Goal: Information Seeking & Learning: Learn about a topic

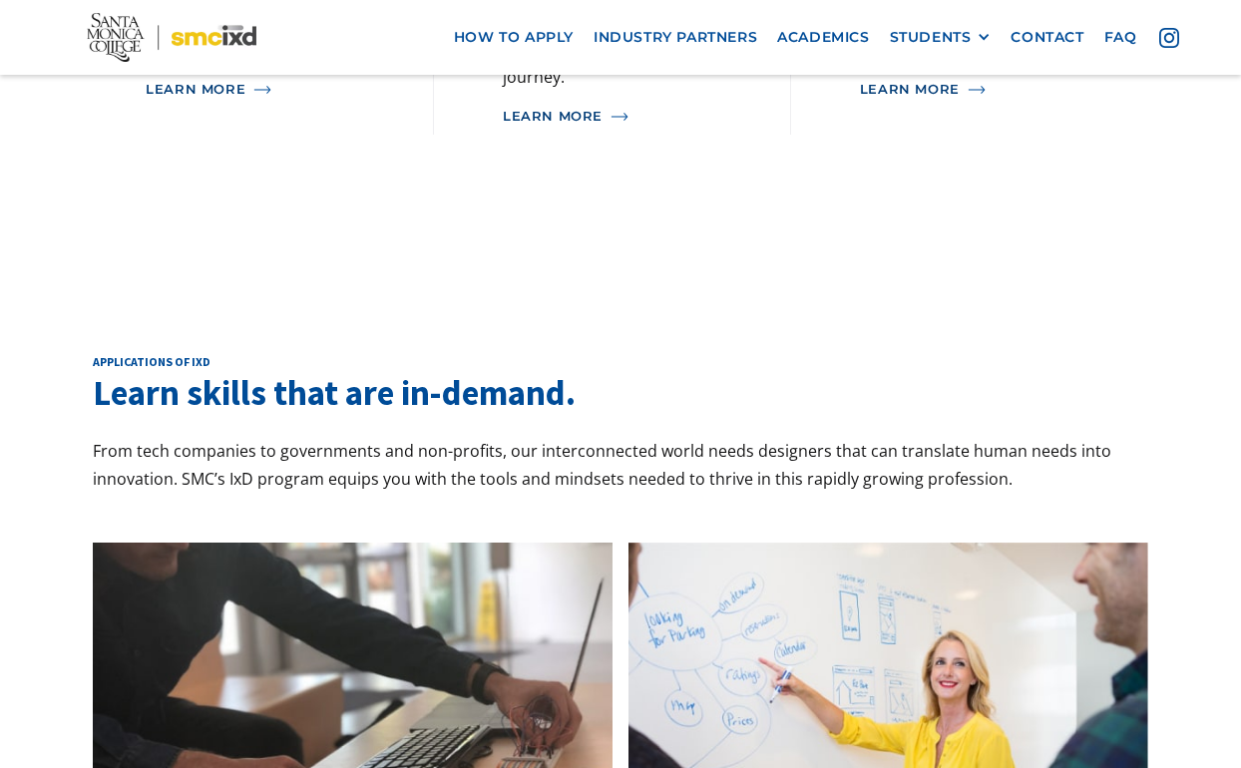
scroll to position [1575, 0]
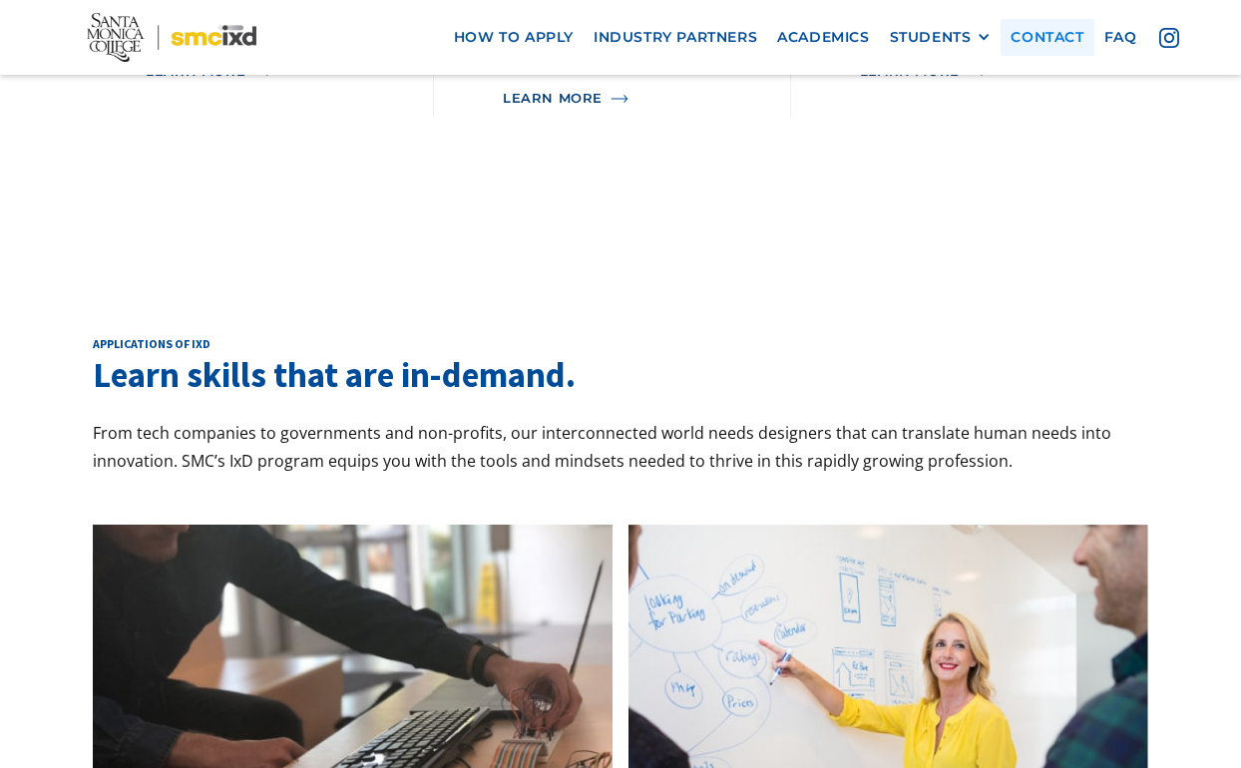
click at [1034, 21] on link "contact" at bounding box center [1047, 37] width 93 height 37
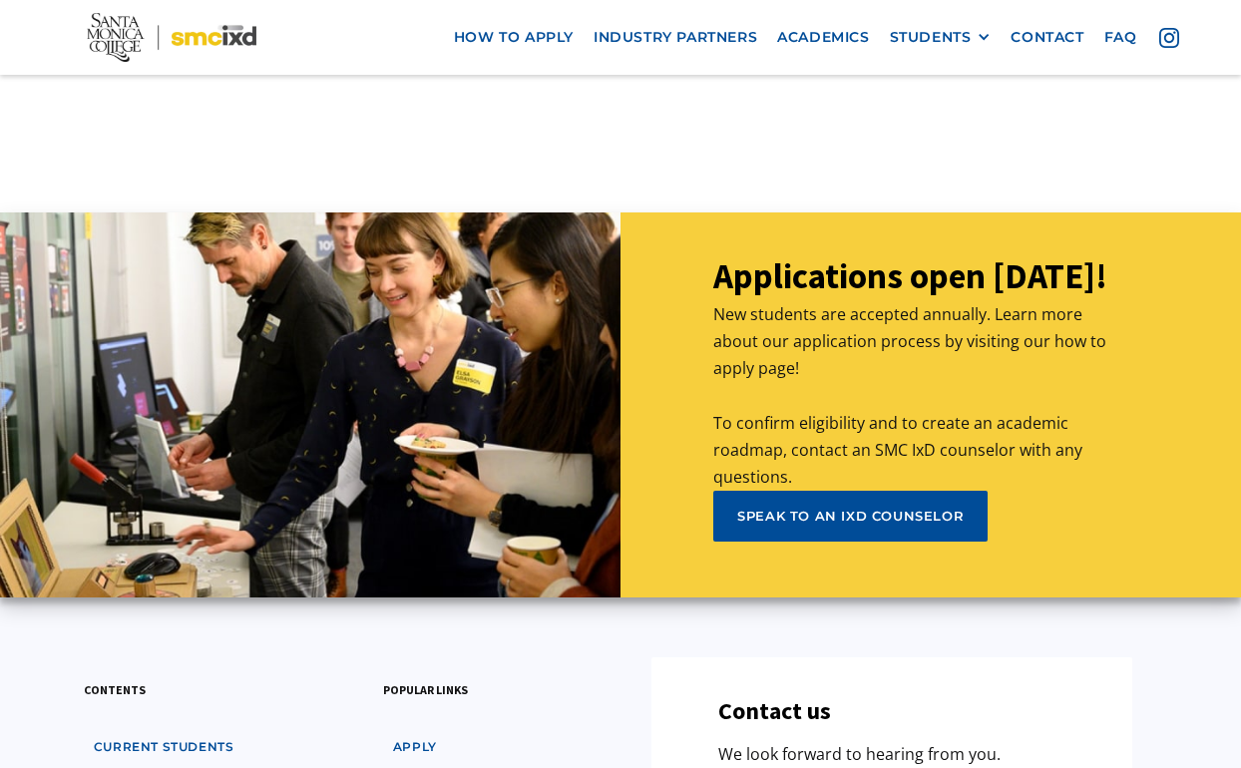
scroll to position [9078, 0]
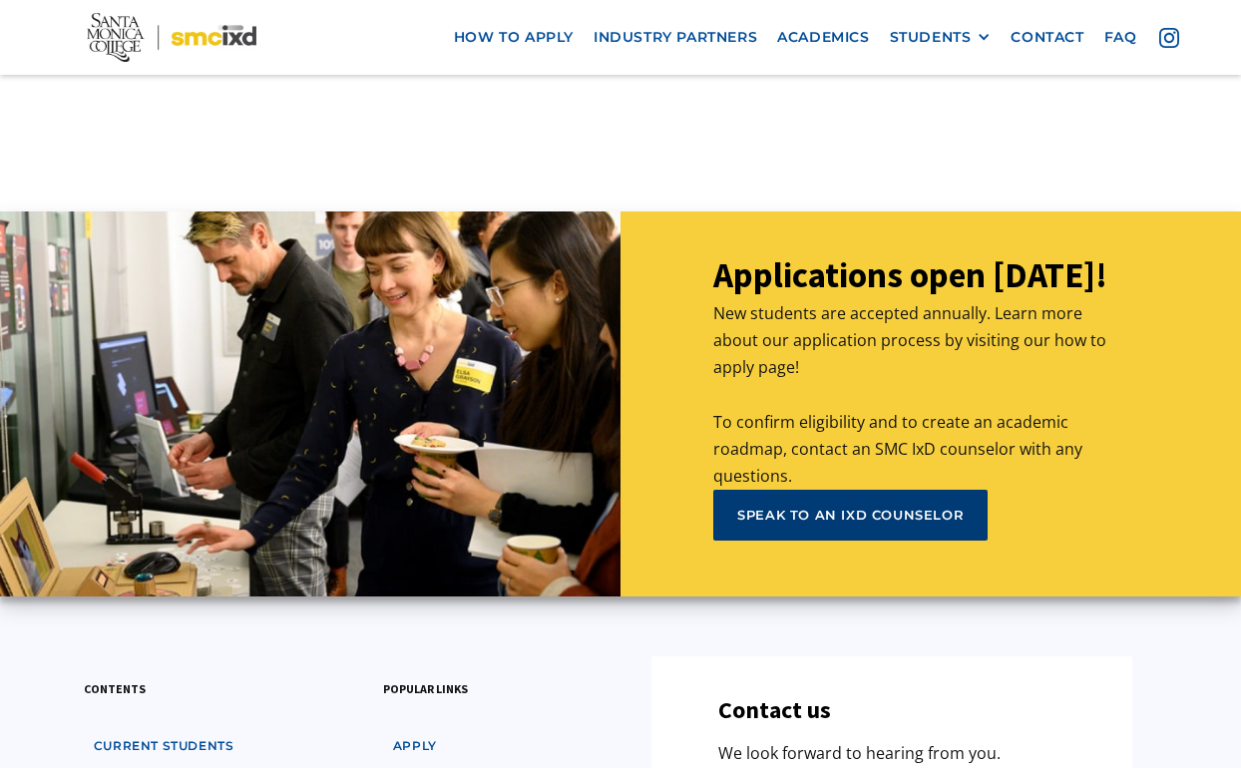
click at [829, 520] on div "speak to an ixd counselor" at bounding box center [850, 515] width 226 height 18
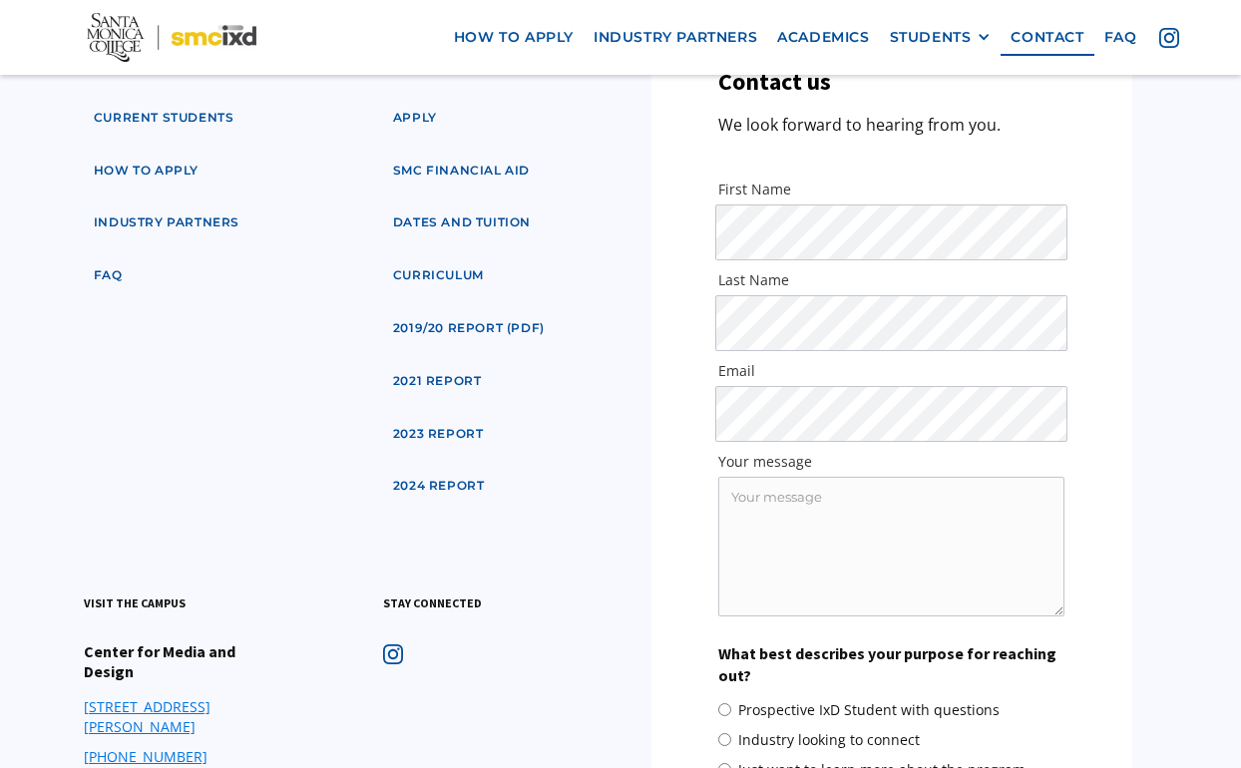
scroll to position [9704, 0]
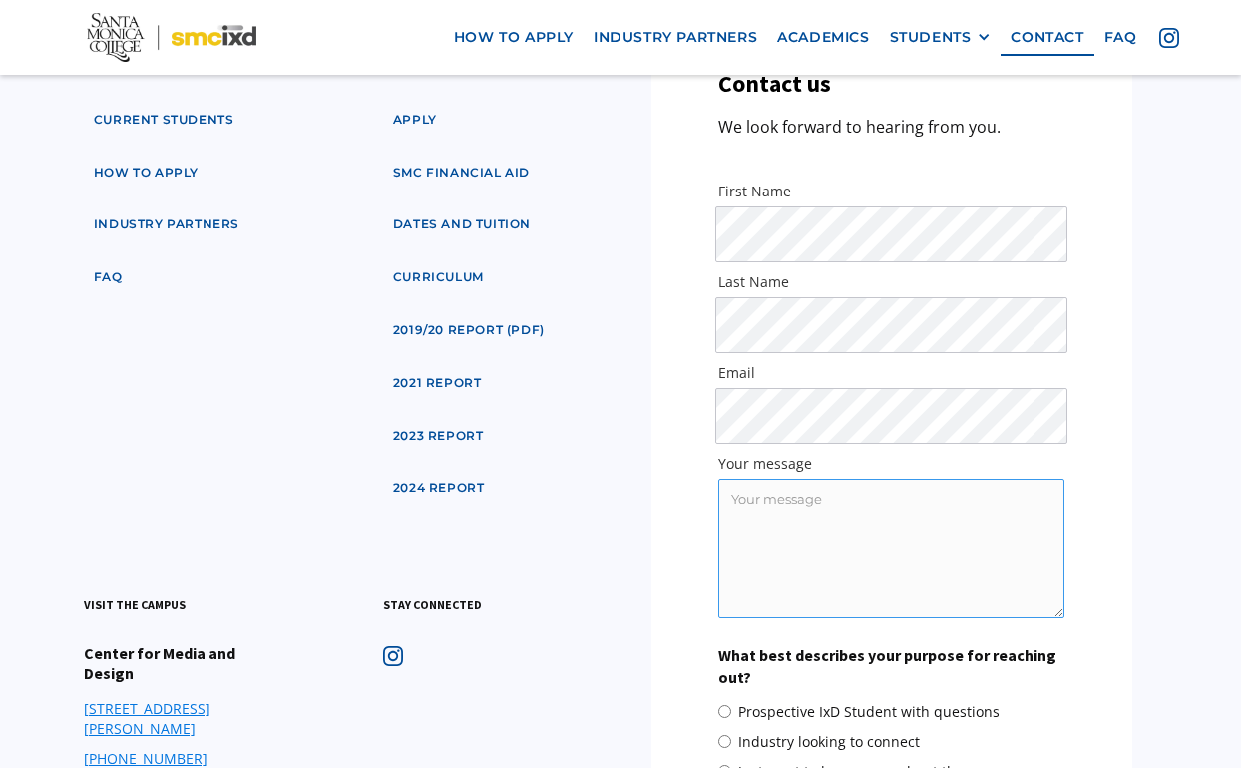
click at [777, 492] on textarea "Your message" at bounding box center [891, 549] width 346 height 140
paste textarea "Hello, I was reaching out because I wanted to get more information regarding th…"
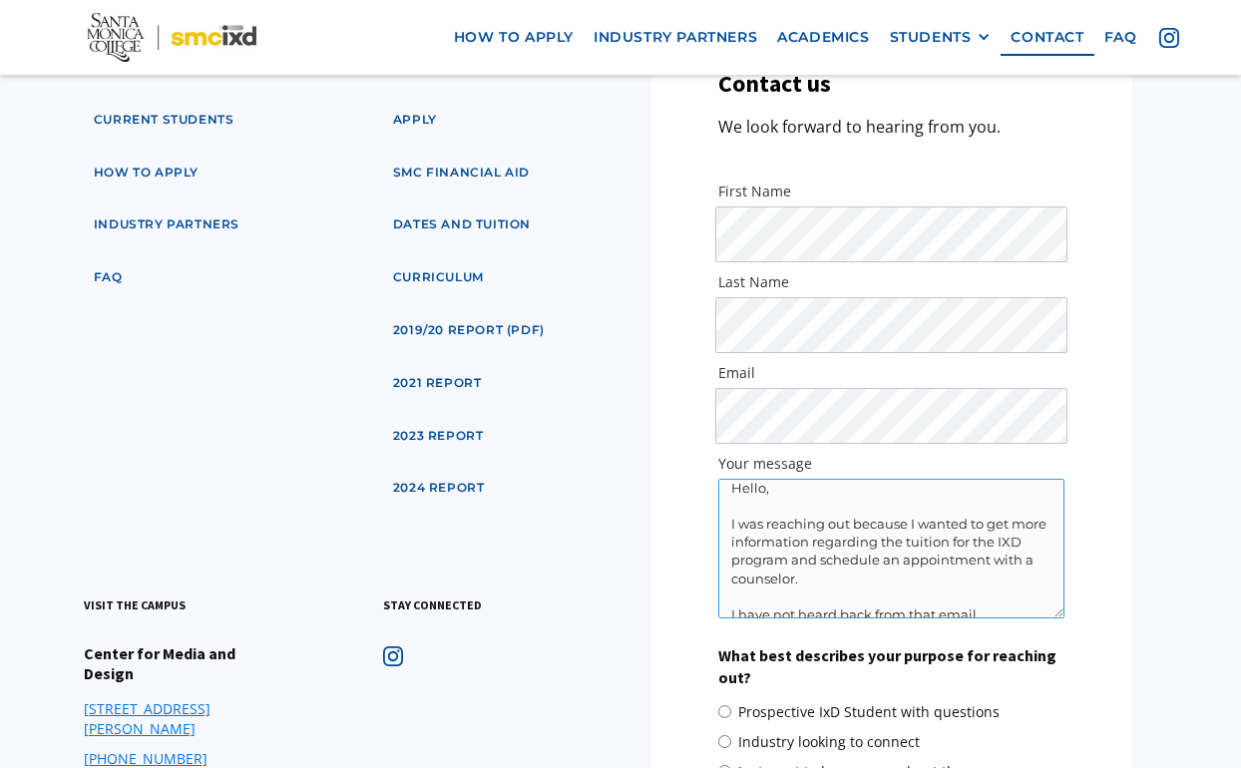
scroll to position [4, 0]
click at [822, 529] on textarea "Hello, I was reaching out because I wanted to get more information regarding th…" at bounding box center [891, 549] width 346 height 140
click at [865, 529] on textarea "Hello, I was reaching out because I wanted to get more information regarding th…" at bounding box center [891, 549] width 346 height 140
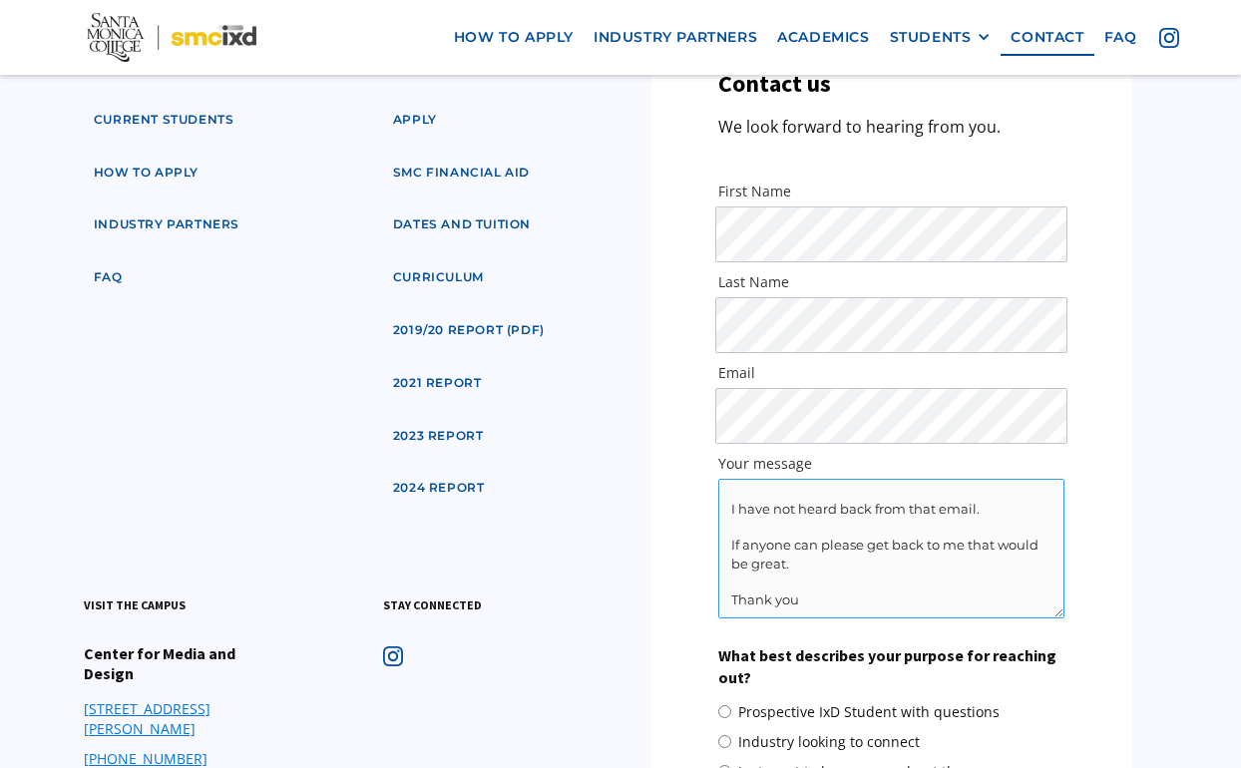
scroll to position [116, 0]
click at [950, 537] on textarea "Hello, I was reaching out because I wanted to get more information regarding th…" at bounding box center [891, 549] width 346 height 140
click at [826, 574] on textarea "Hello, I was reaching out because I wanted to get more information regarding th…" at bounding box center [891, 549] width 346 height 140
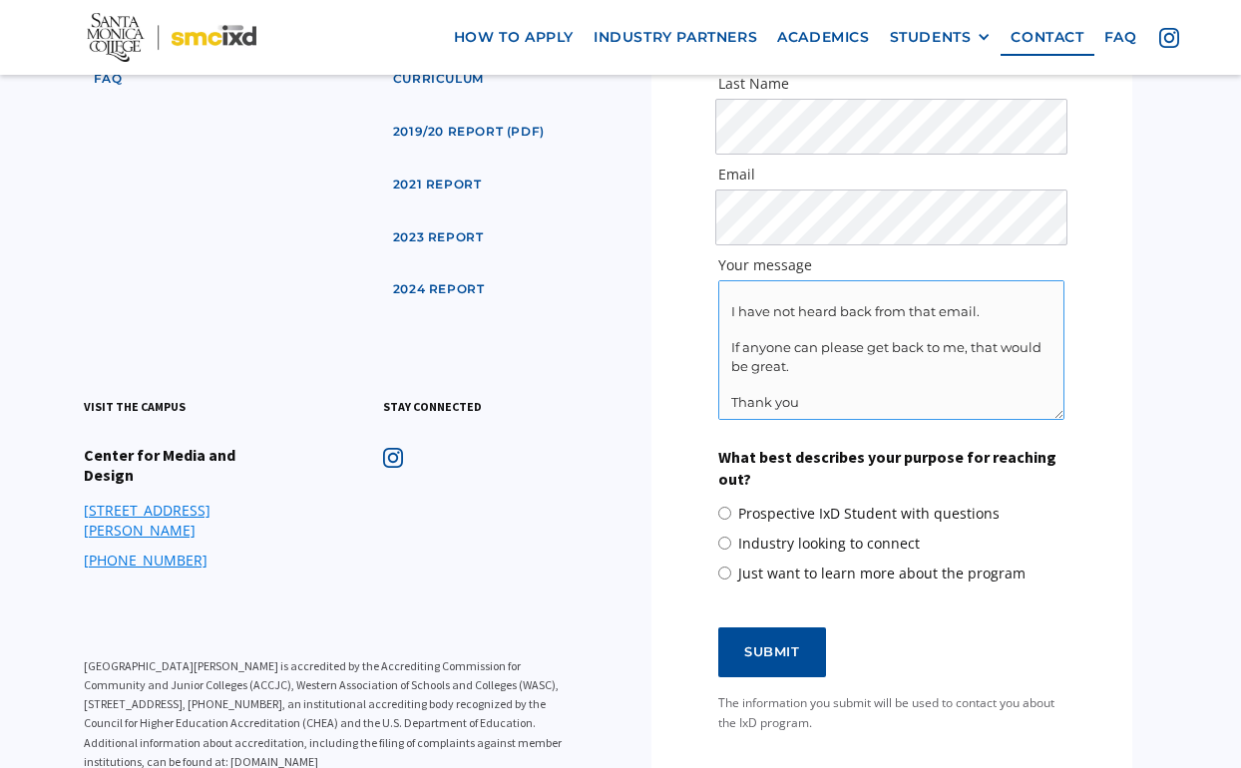
scroll to position [9905, 0]
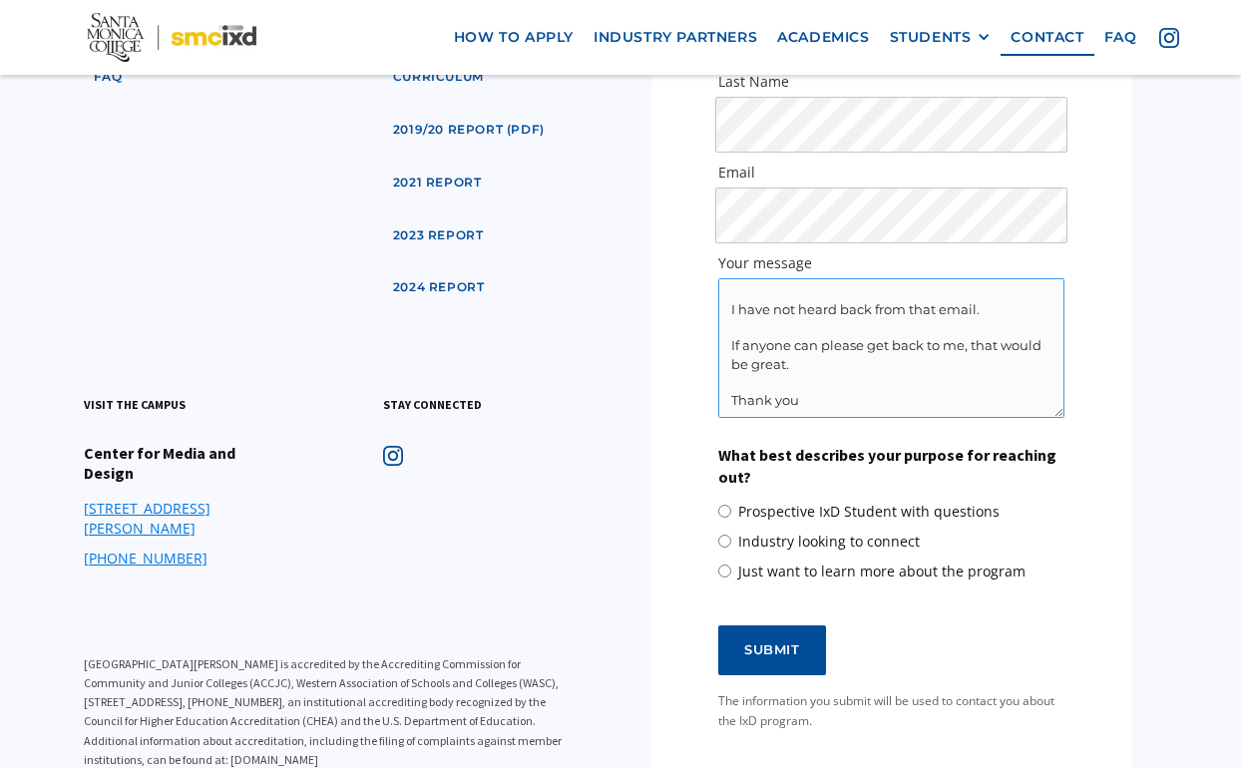
type textarea "Hello, I was reaching out because I wanted to get more information regarding th…"
click at [774, 552] on span "Industry looking to connect" at bounding box center [829, 542] width 182 height 20
click at [731, 548] on input "Industry looking to connect" at bounding box center [724, 541] width 13 height 13
radio input "true"
click at [778, 582] on span "Just want to learn more about the program" at bounding box center [881, 572] width 287 height 20
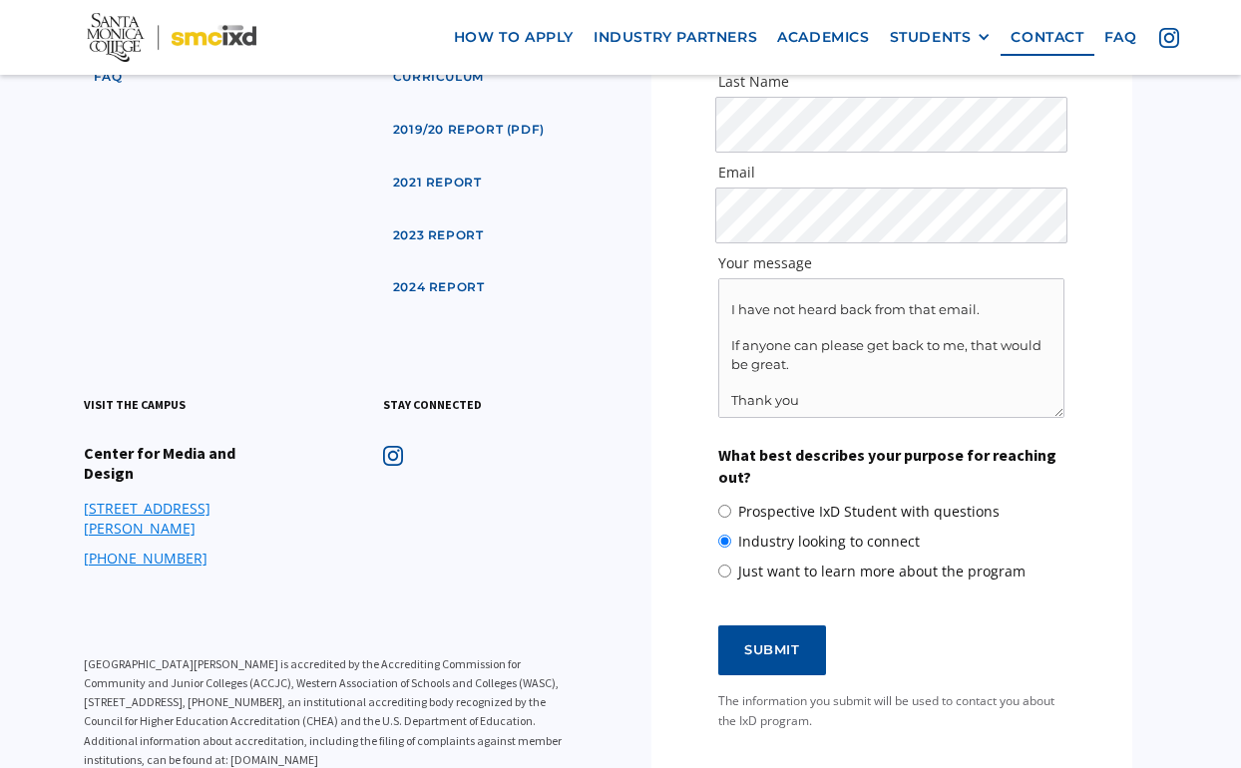
click at [731, 578] on input "Just want to learn more about the program" at bounding box center [724, 571] width 13 height 13
radio input "true"
click at [762, 520] on span "Prospective IxD Student with questions" at bounding box center [868, 512] width 261 height 20
click at [731, 518] on input "Prospective IxD Student with questions" at bounding box center [724, 511] width 13 height 13
radio input "true"
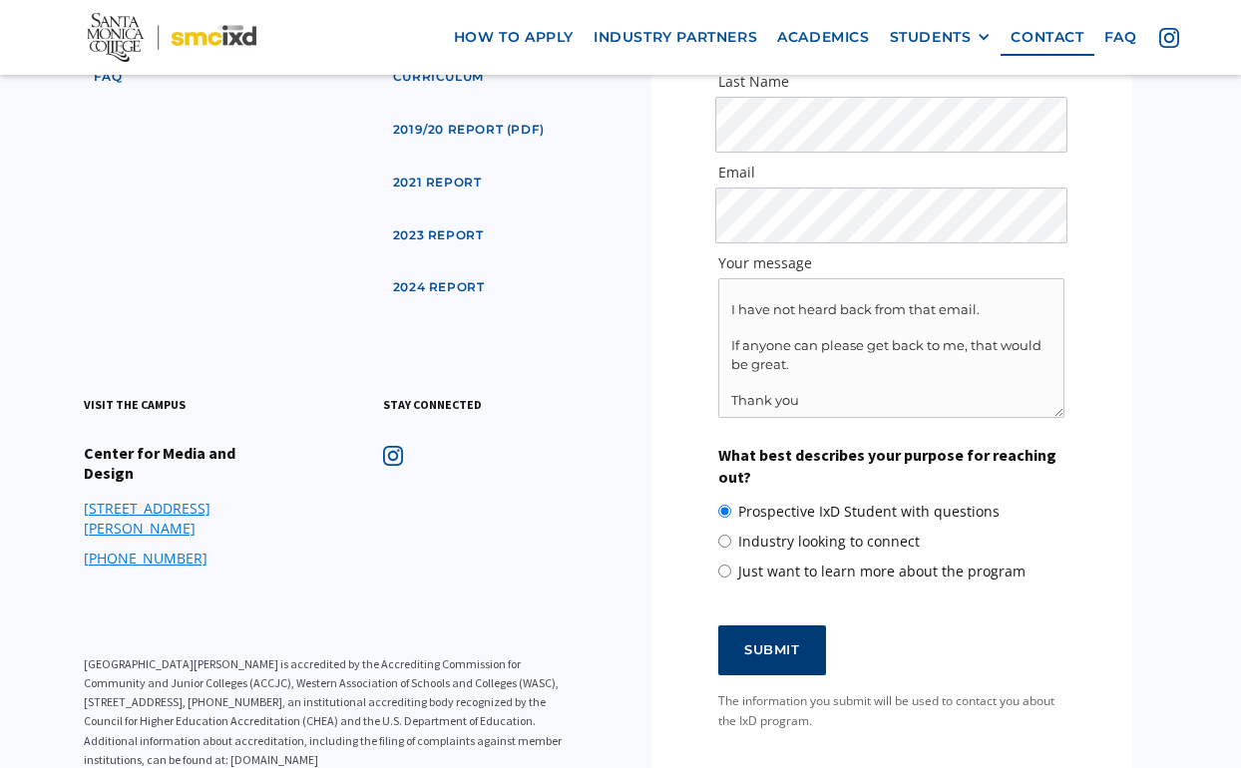
click at [758, 675] on input "Submit" at bounding box center [772, 650] width 108 height 50
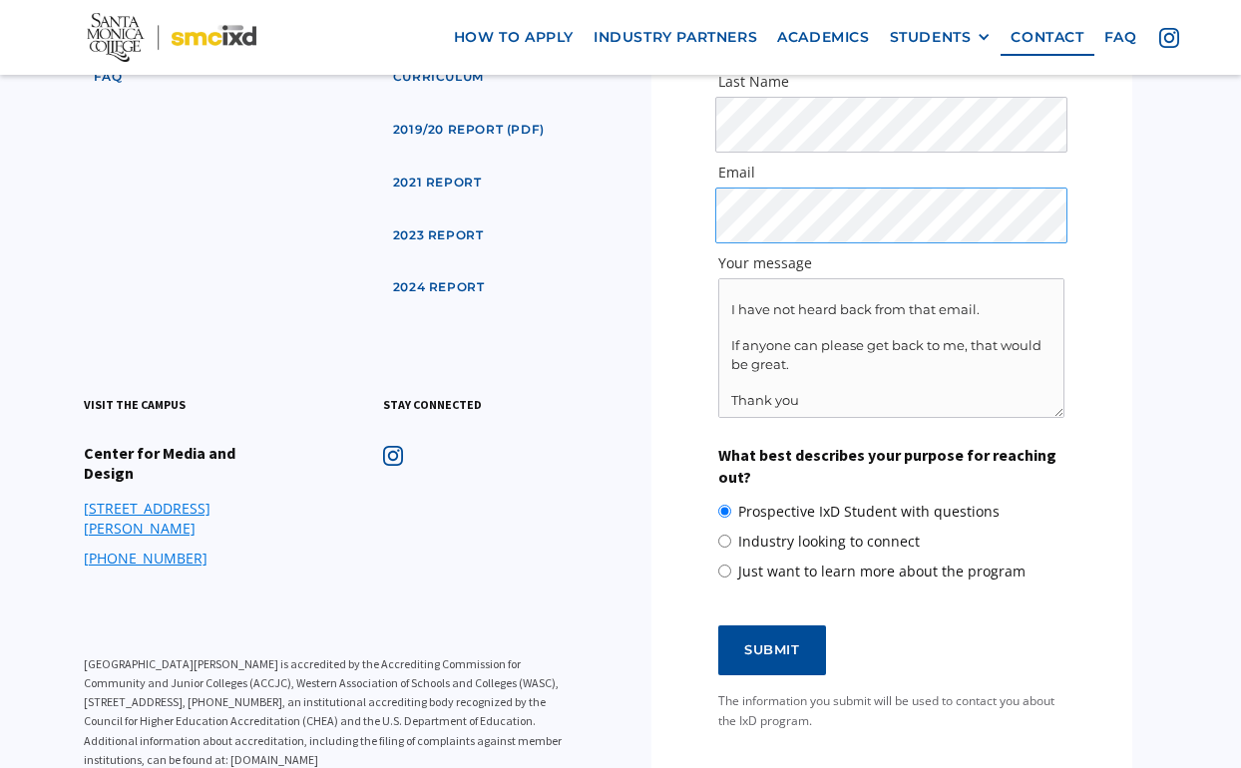
click at [769, 675] on input "Submit" at bounding box center [772, 650] width 108 height 50
type input "Please wait..."
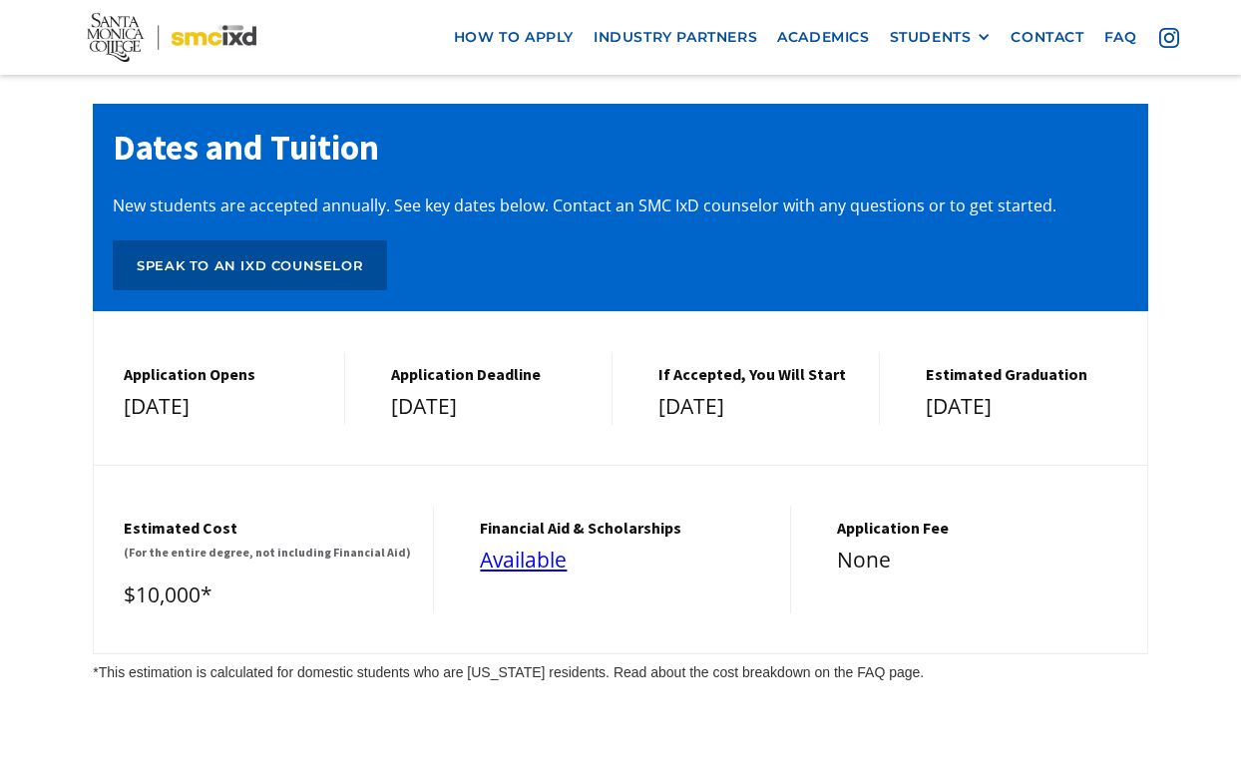
scroll to position [8444, 0]
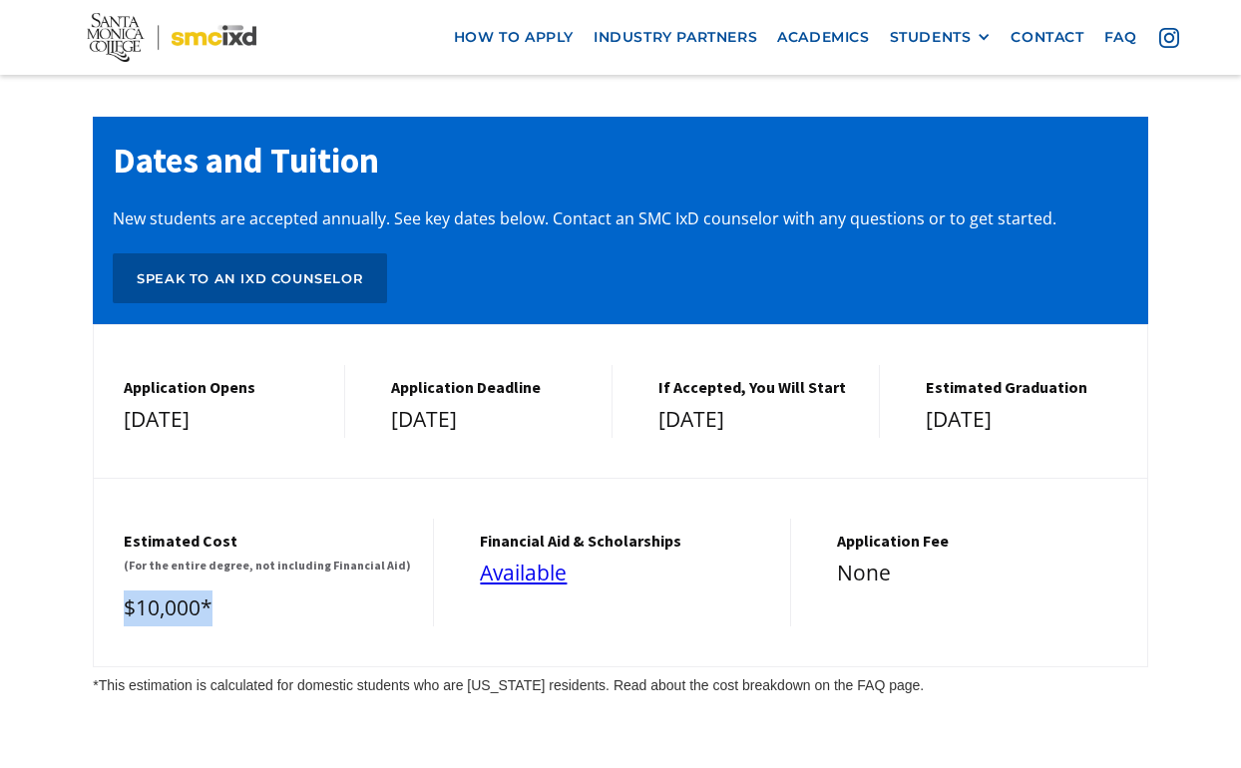
drag, startPoint x: 218, startPoint y: 554, endPoint x: 110, endPoint y: 548, distance: 108.9
click at [110, 548] on div "Estimated cost (For the entire degree, not including Financial Aid) $10,000*" at bounding box center [264, 573] width 340 height 108
click at [110, 547] on div "Estimated cost (For the entire degree, not including Financial Aid) $10,000*" at bounding box center [264, 573] width 340 height 108
click at [521, 559] on link "Available" at bounding box center [523, 573] width 87 height 28
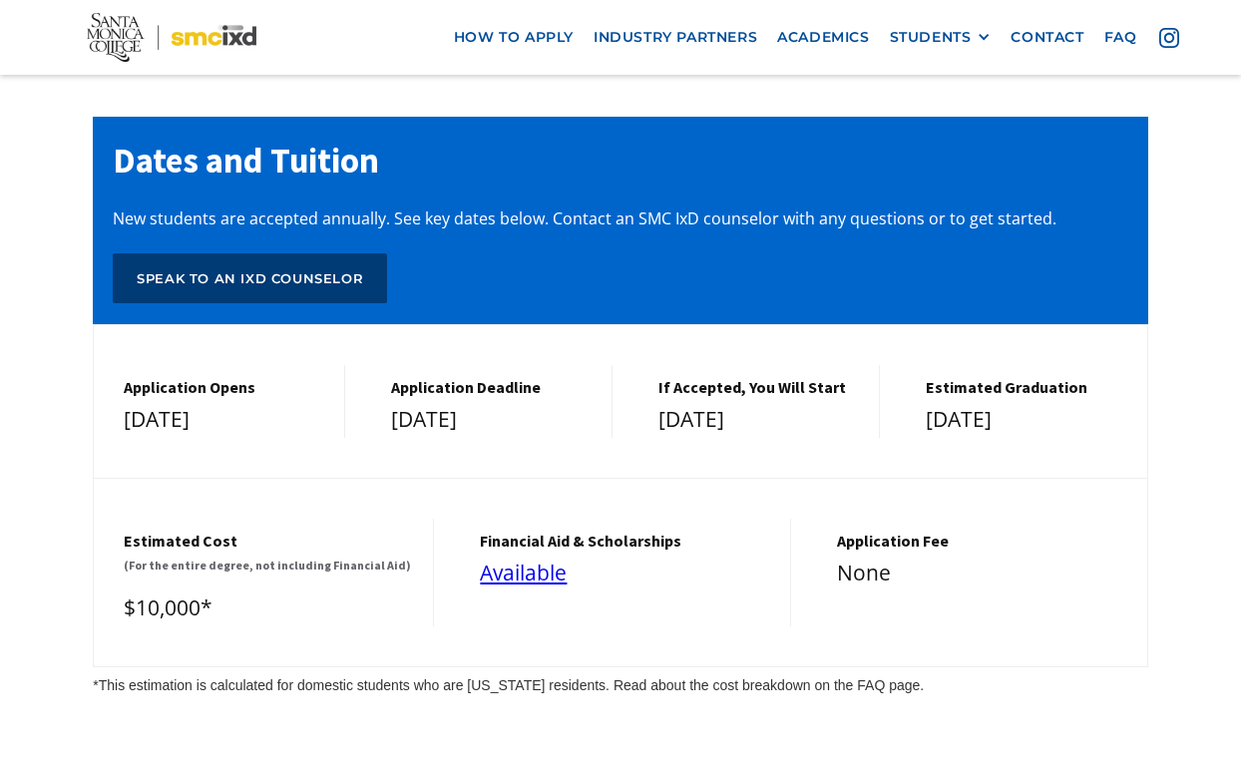
click at [263, 269] on div "Speak to an IxD counselor" at bounding box center [250, 278] width 226 height 18
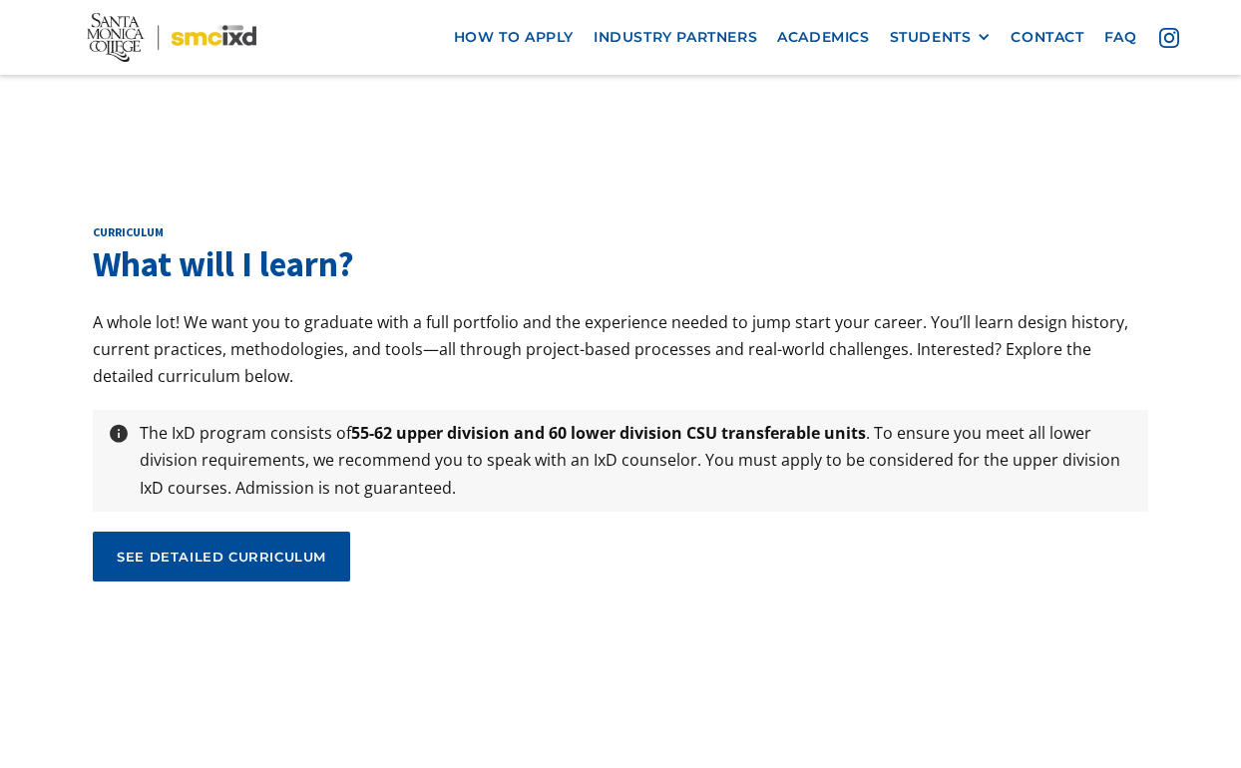
scroll to position [6647, 0]
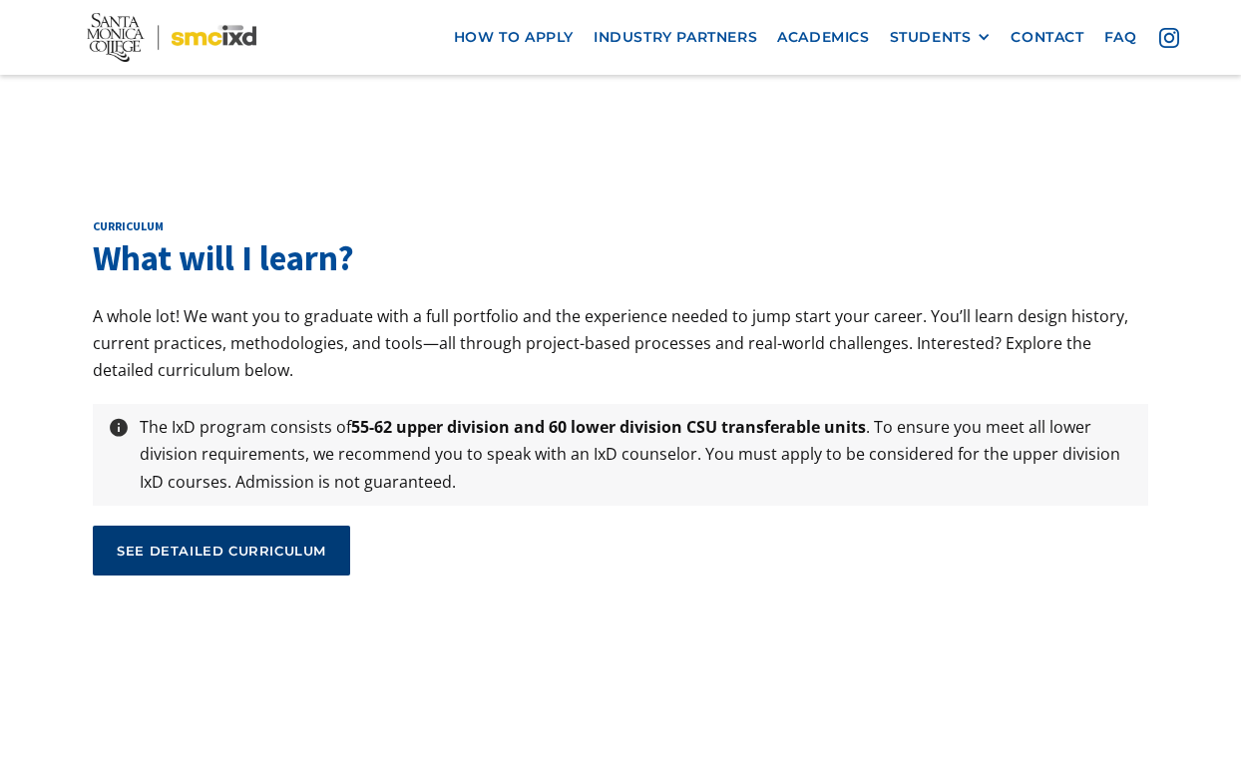
click at [300, 542] on div "see detailed curriculum" at bounding box center [221, 551] width 209 height 18
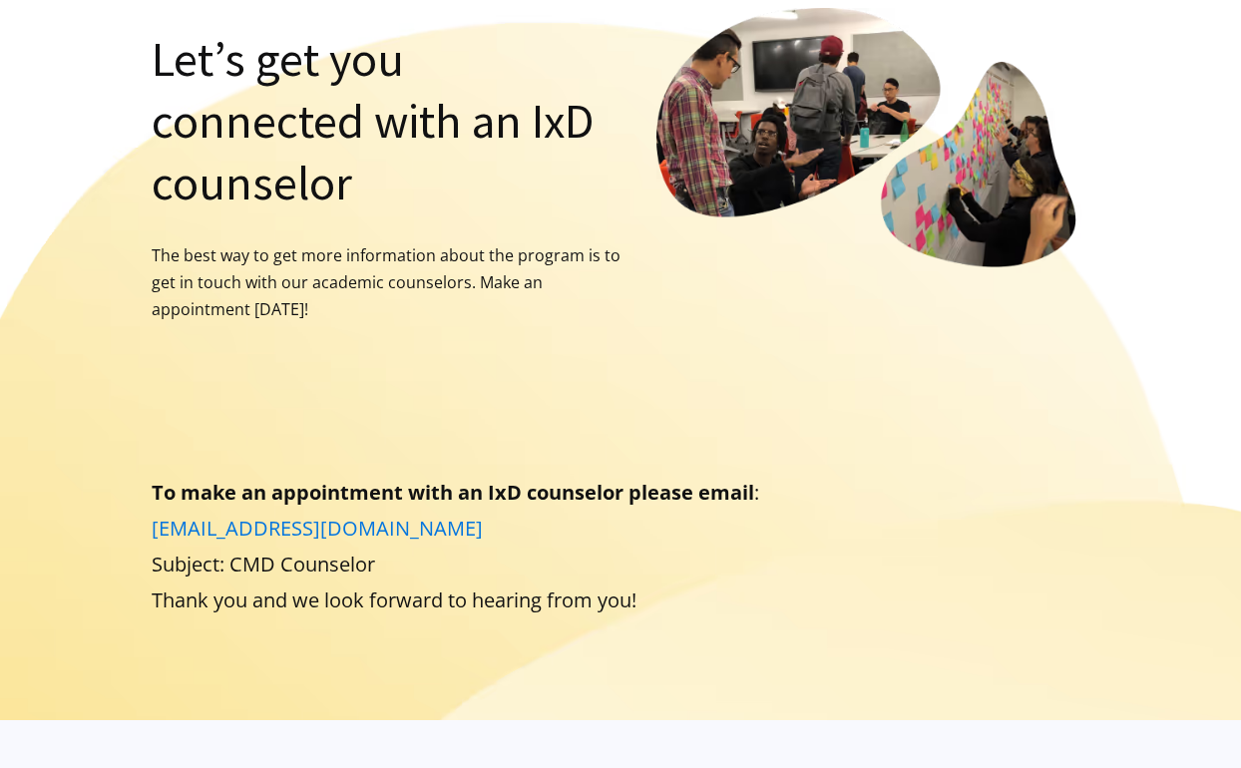
click at [399, 515] on link "counselingtransfer@smc.edu" at bounding box center [317, 528] width 331 height 27
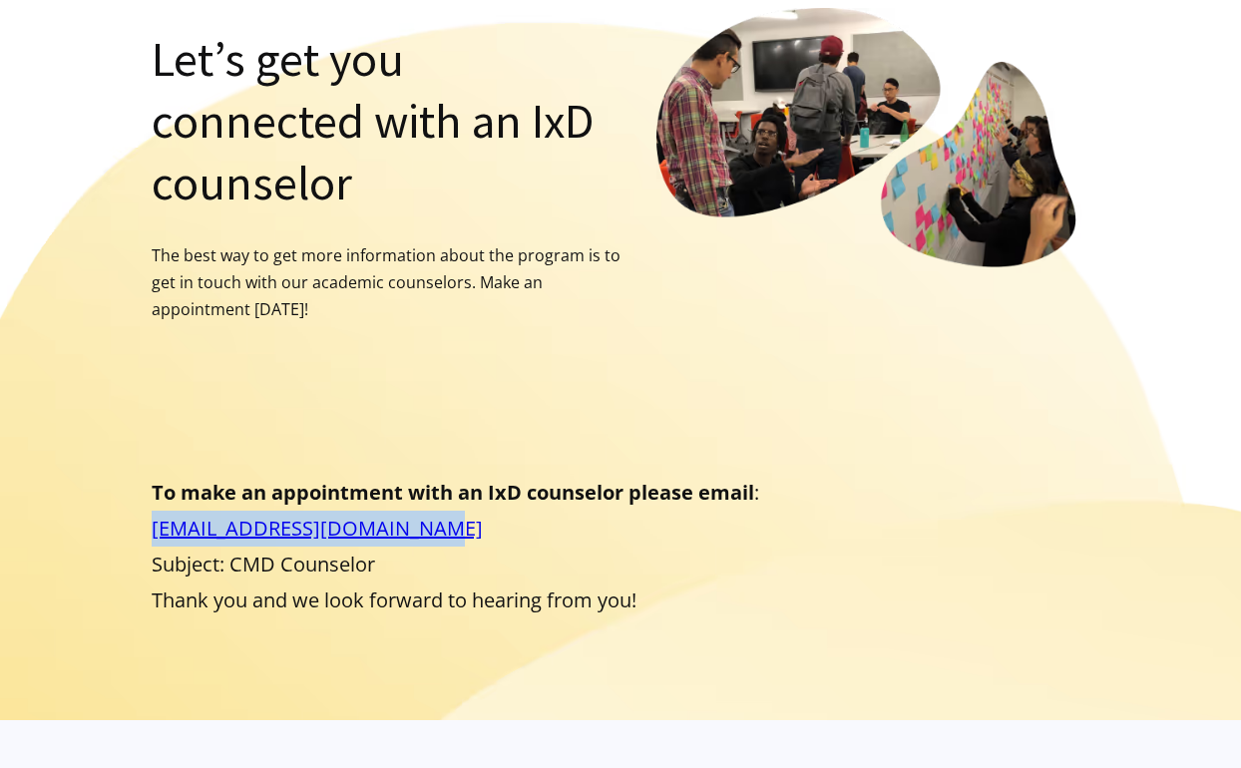
drag, startPoint x: 149, startPoint y: 462, endPoint x: 444, endPoint y: 468, distance: 295.3
click at [444, 468] on div "Let’s get you connected with an IxD counselor The best way to get more informat…" at bounding box center [620, 344] width 1054 height 673
copy link "counselingtransfer@smc.edu"
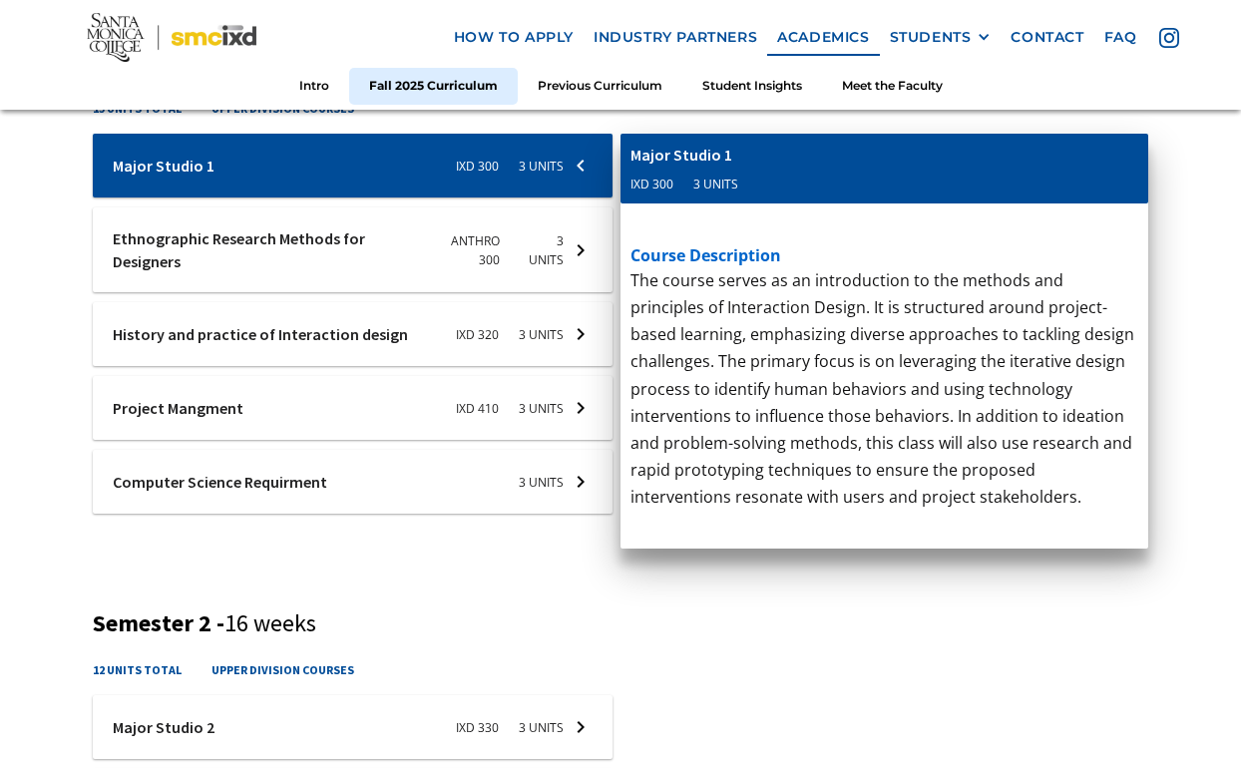
scroll to position [846, 0]
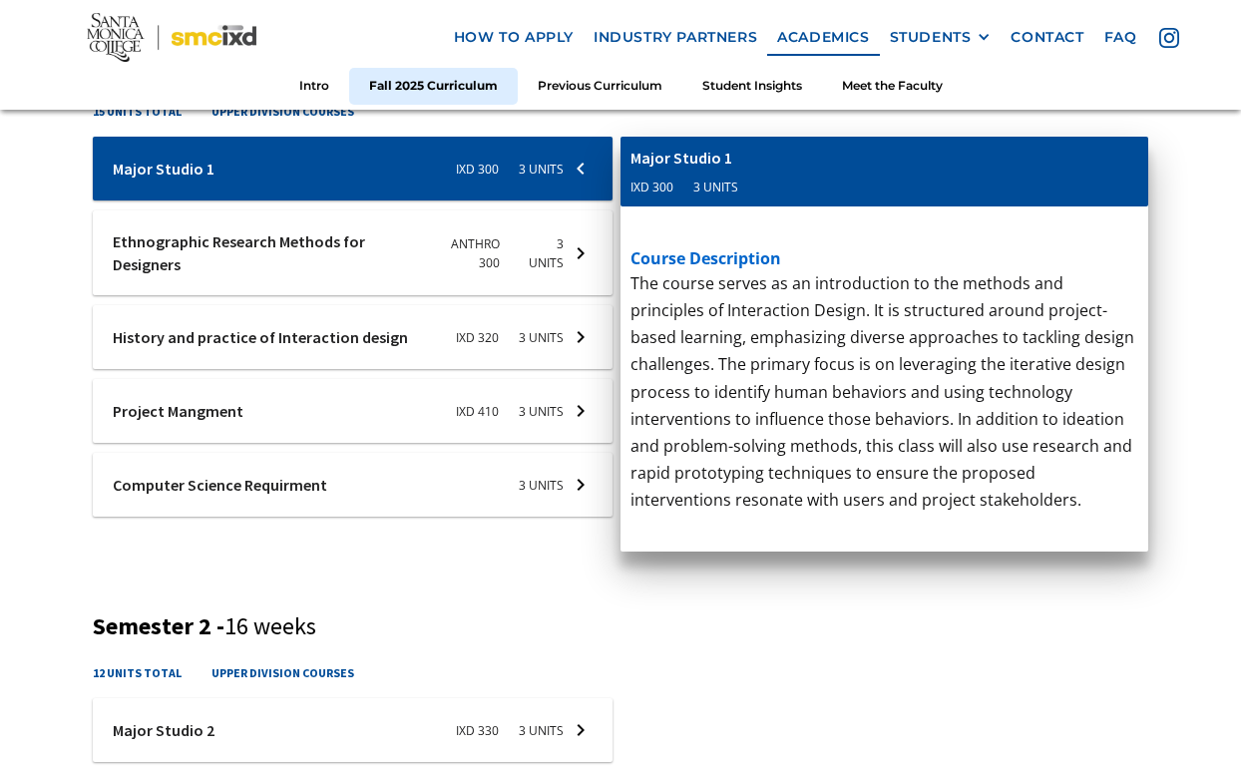
click at [558, 201] on div at bounding box center [353, 169] width 520 height 64
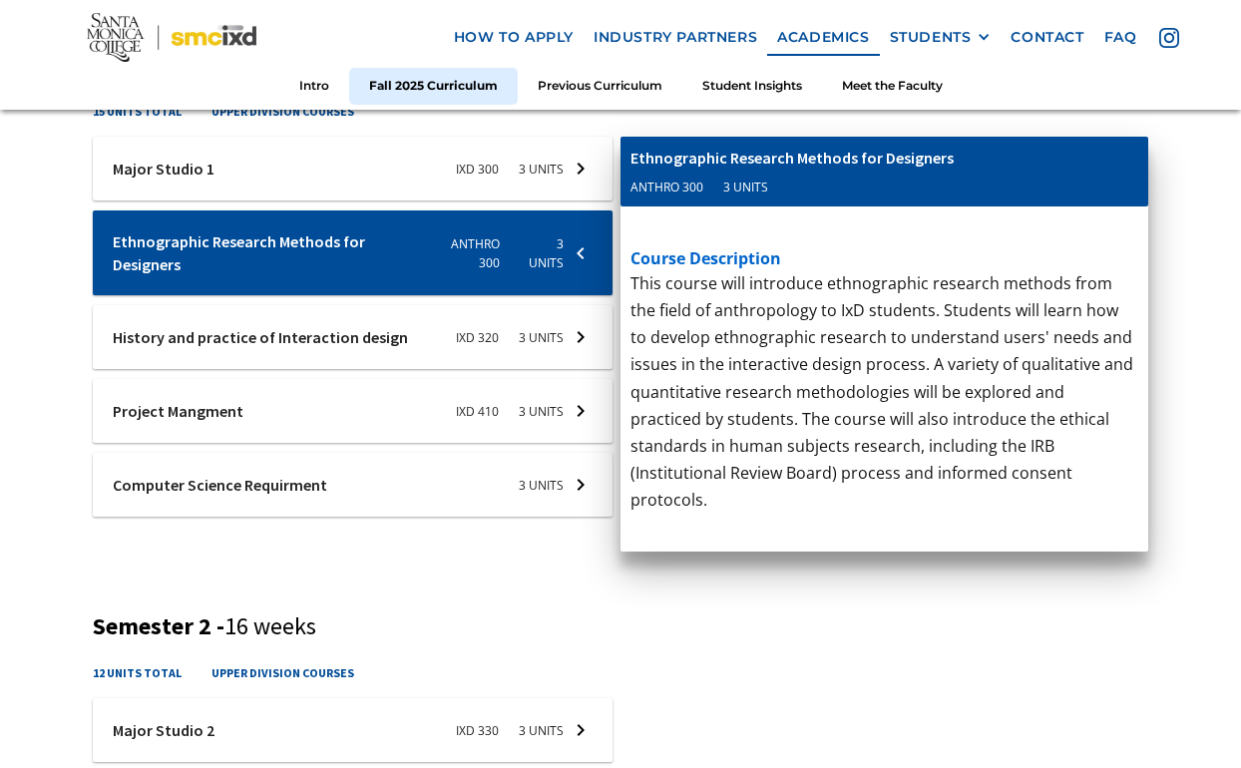
click at [454, 201] on div at bounding box center [353, 169] width 520 height 64
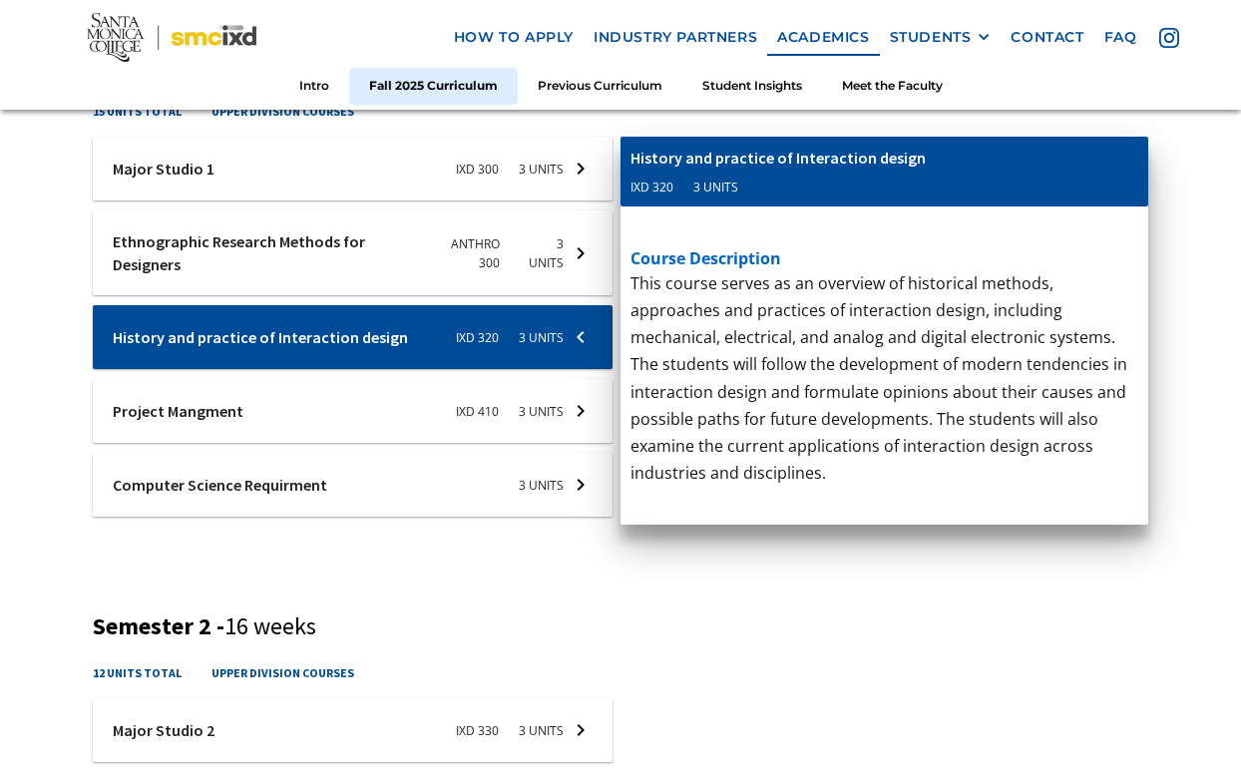
click at [459, 201] on div at bounding box center [353, 169] width 520 height 64
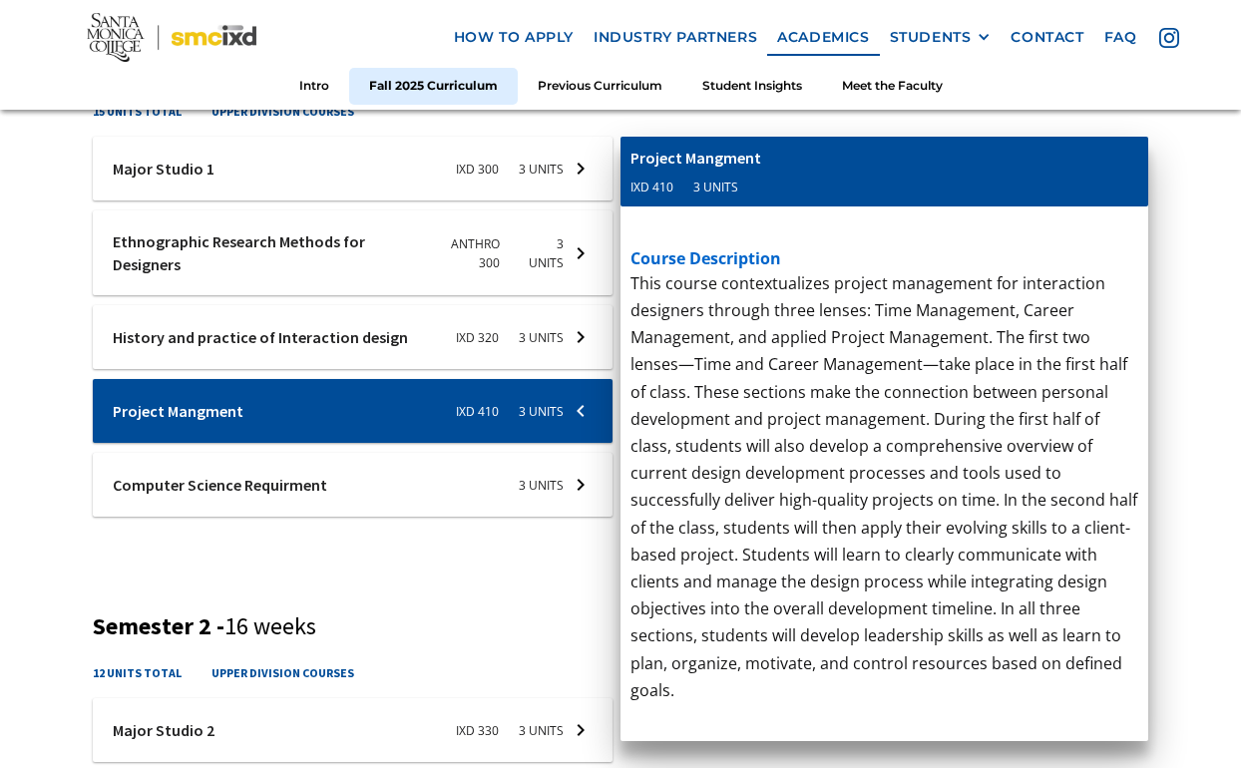
click at [437, 201] on div at bounding box center [353, 169] width 520 height 64
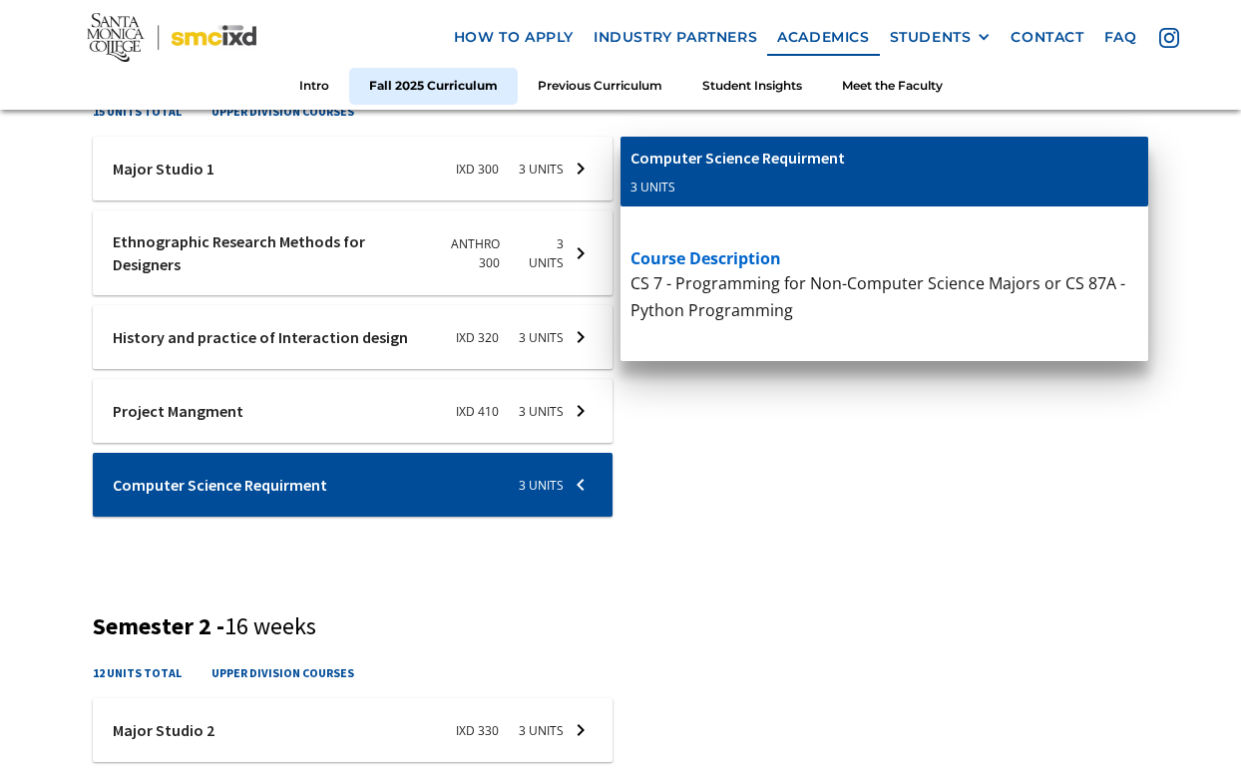
click at [437, 201] on div at bounding box center [353, 169] width 520 height 64
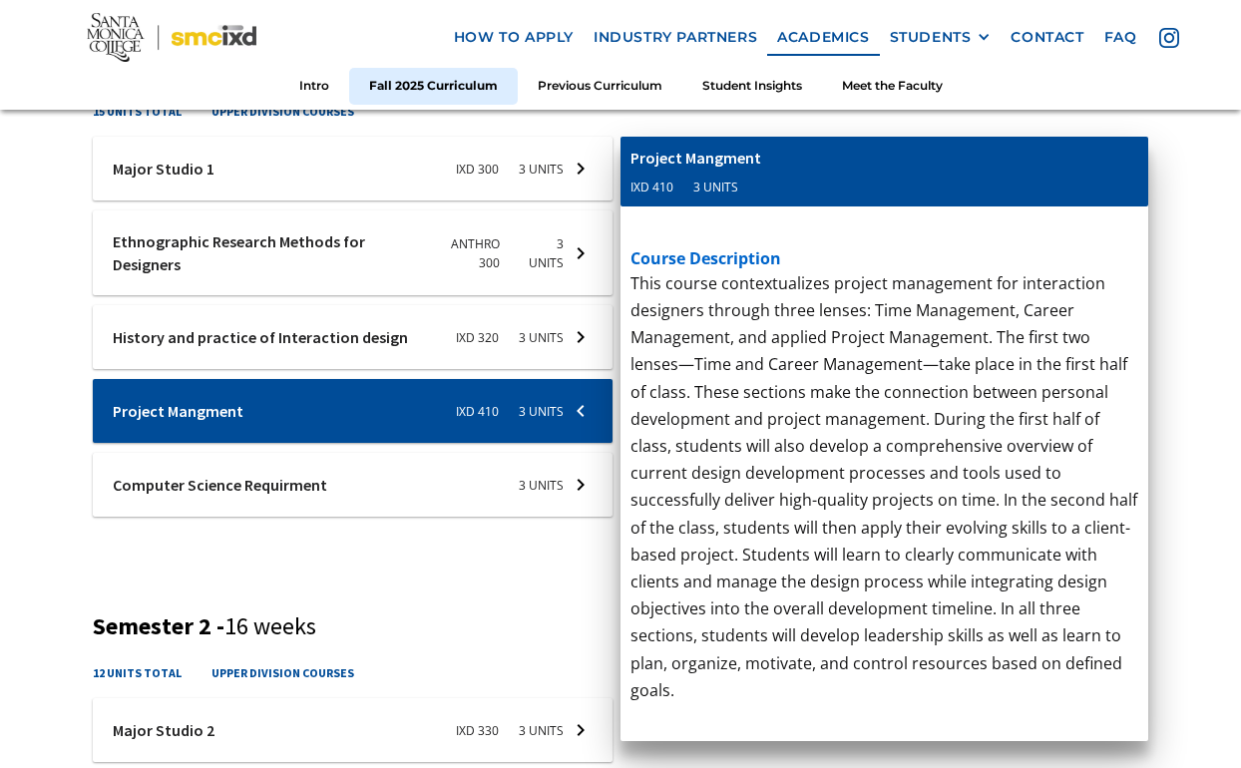
click at [453, 201] on div at bounding box center [353, 169] width 520 height 64
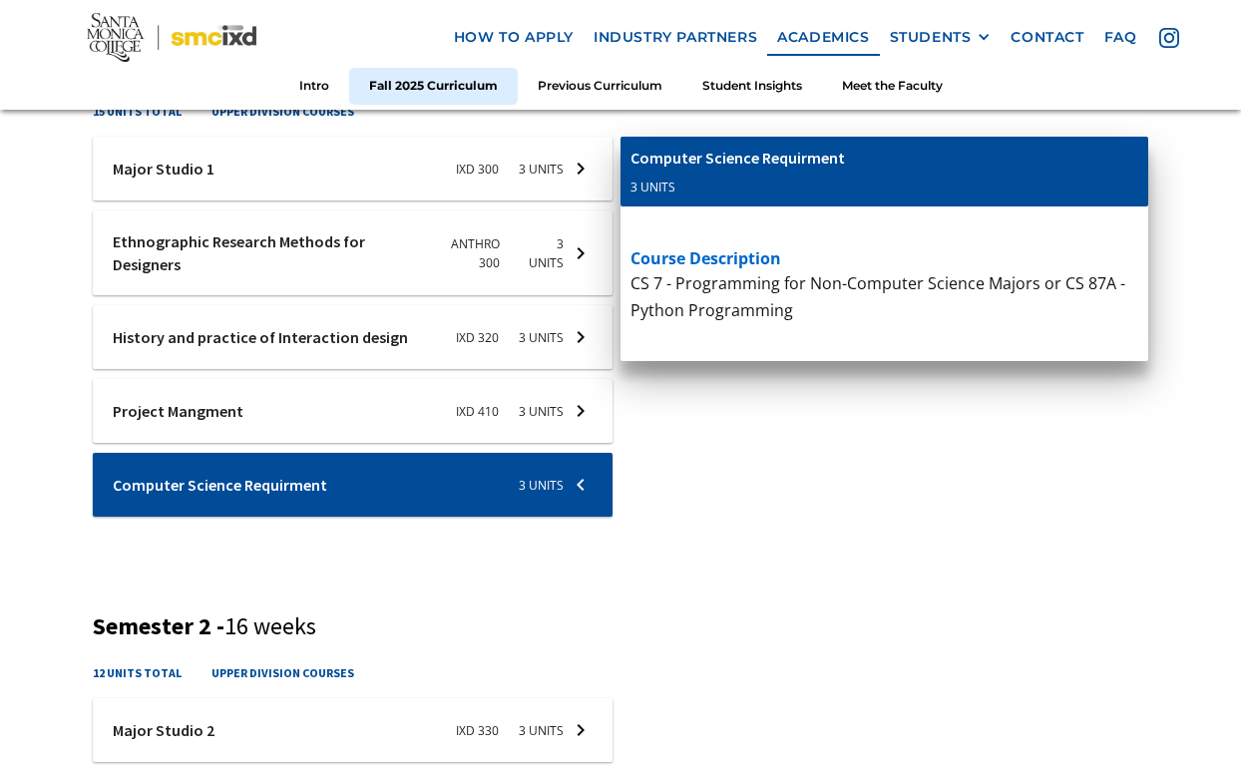
click at [477, 201] on div at bounding box center [353, 169] width 520 height 64
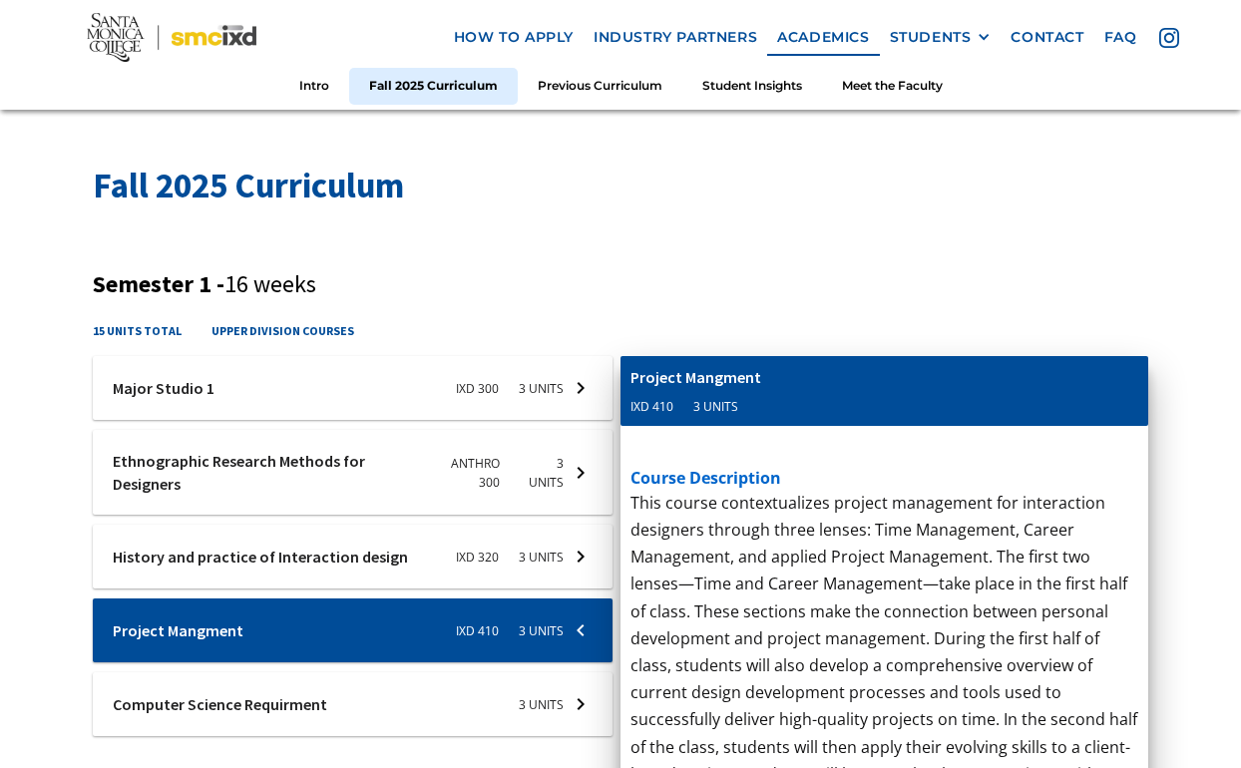
scroll to position [600, 0]
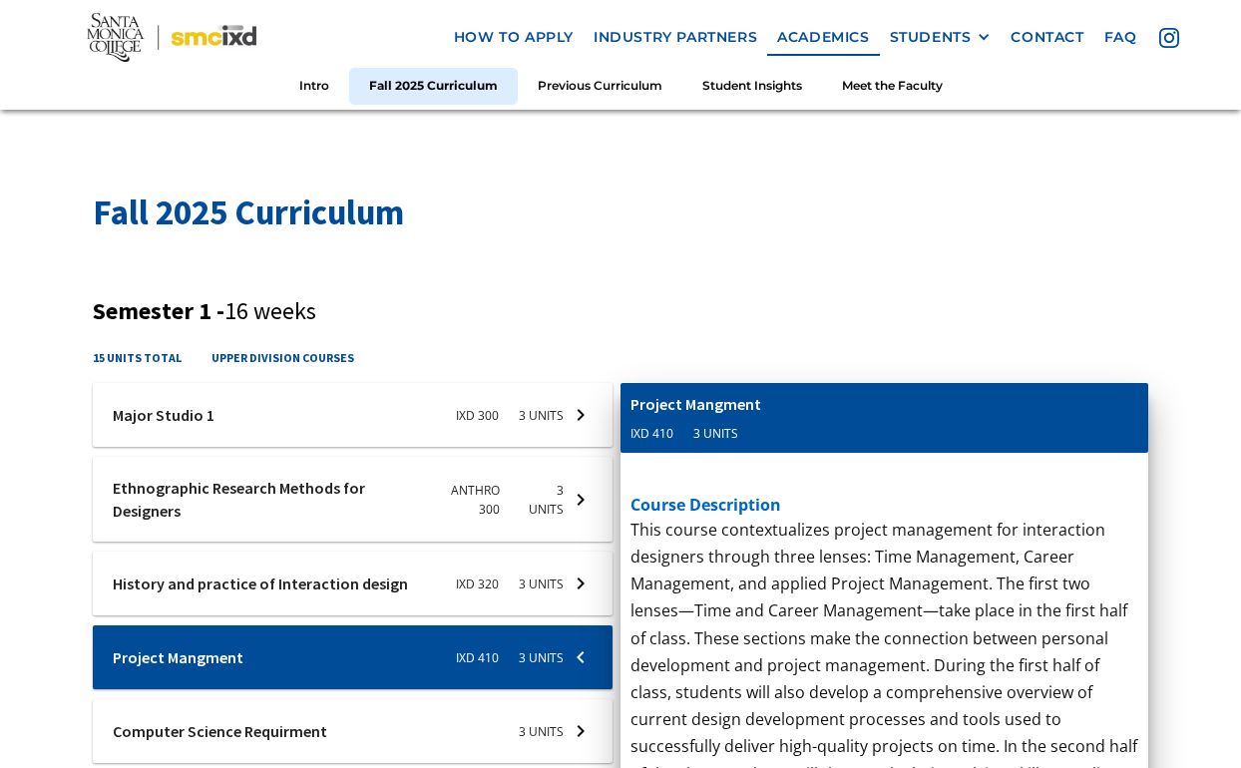
click at [375, 447] on div at bounding box center [353, 415] width 520 height 64
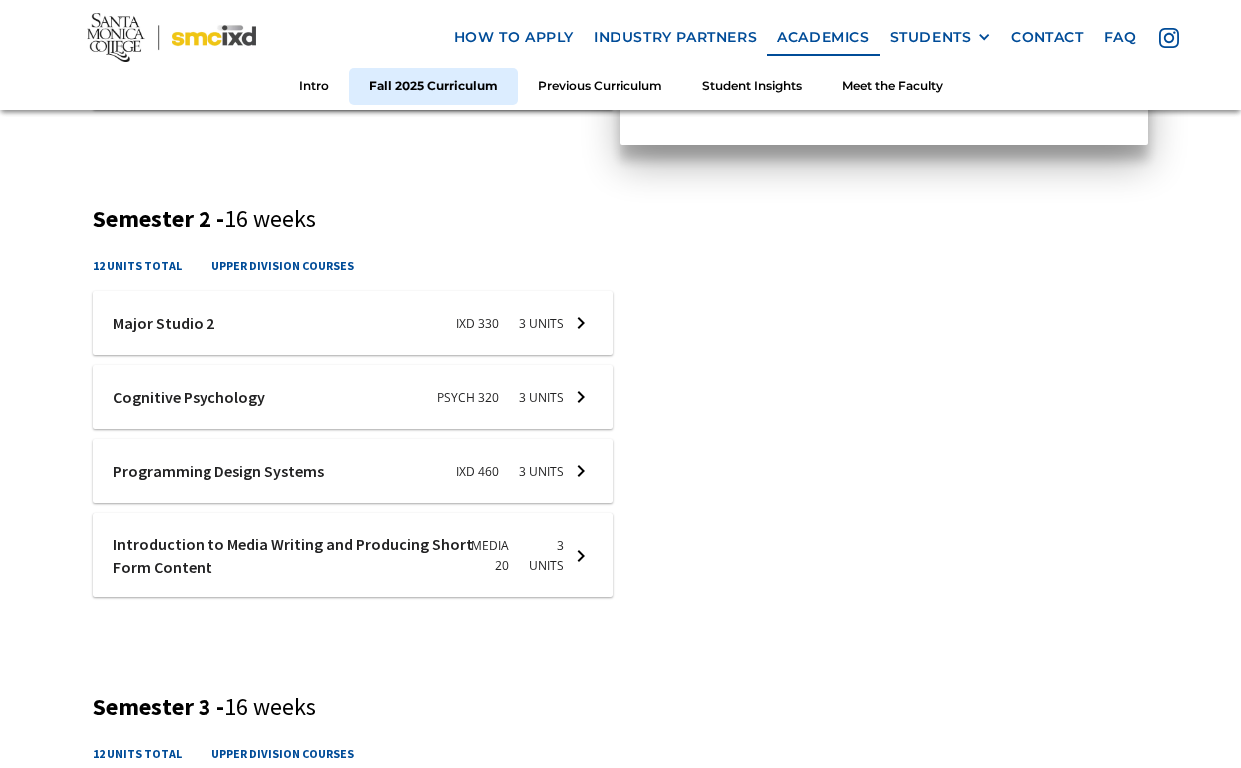
scroll to position [1239, 0]
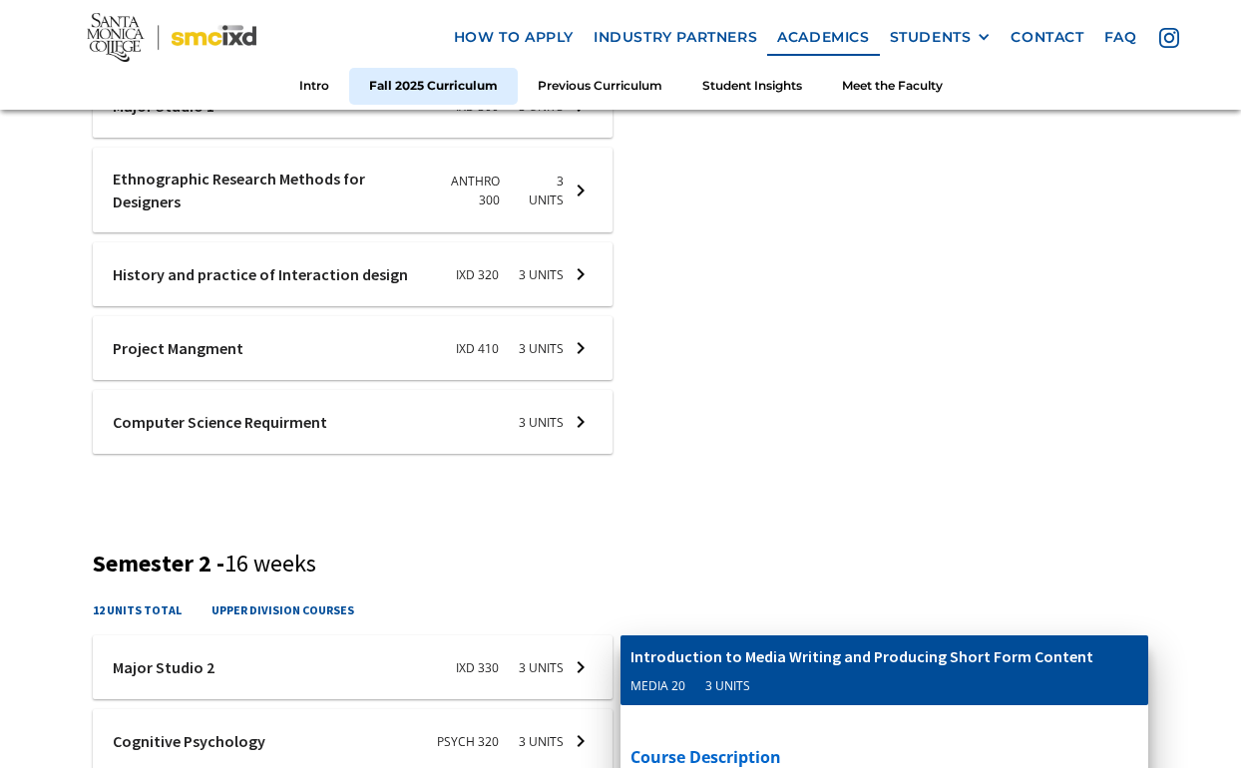
scroll to position [872, 0]
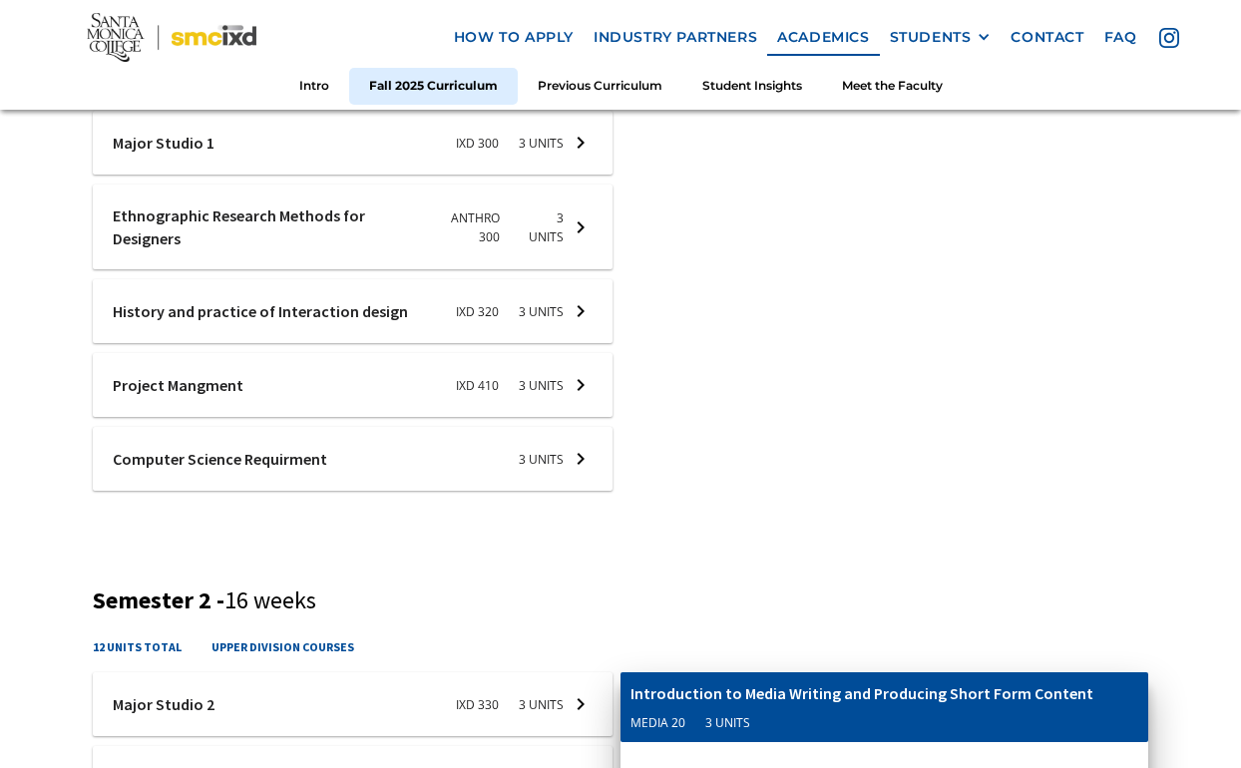
click at [350, 175] on div at bounding box center [353, 143] width 520 height 64
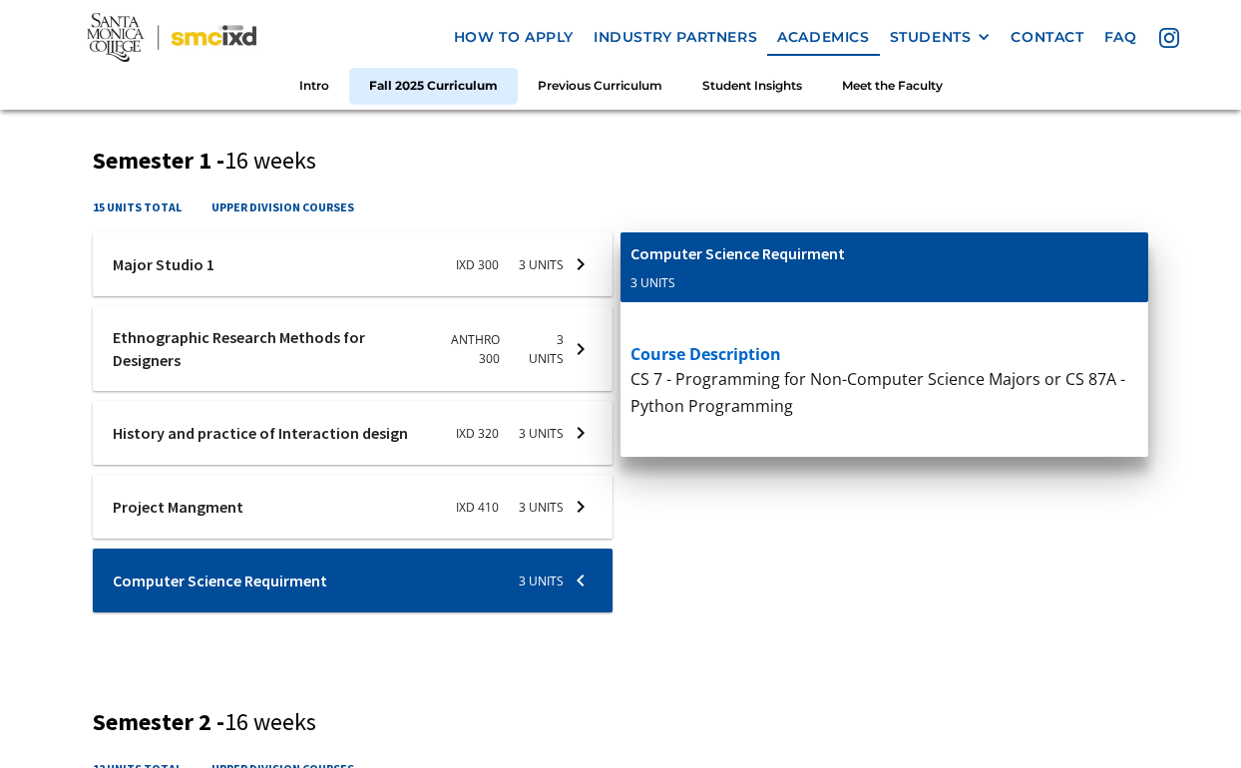
scroll to position [740, 0]
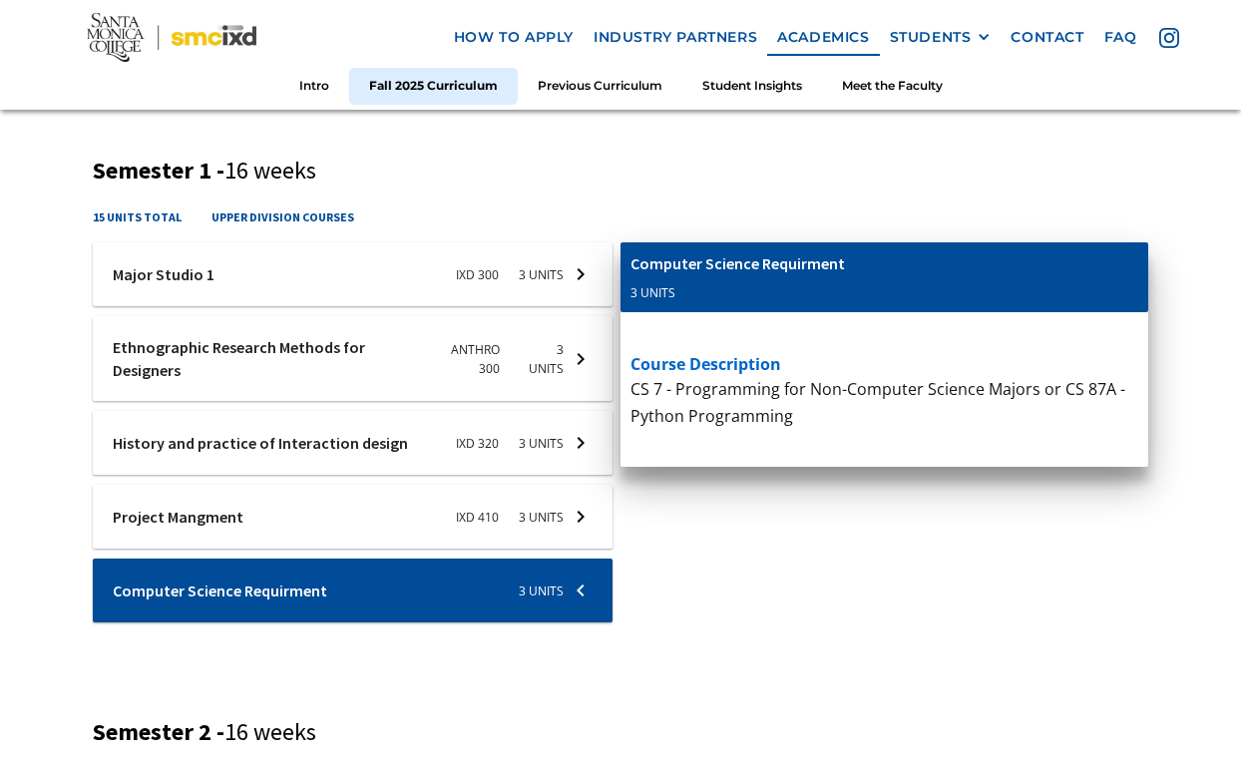
click at [332, 283] on div at bounding box center [353, 274] width 520 height 64
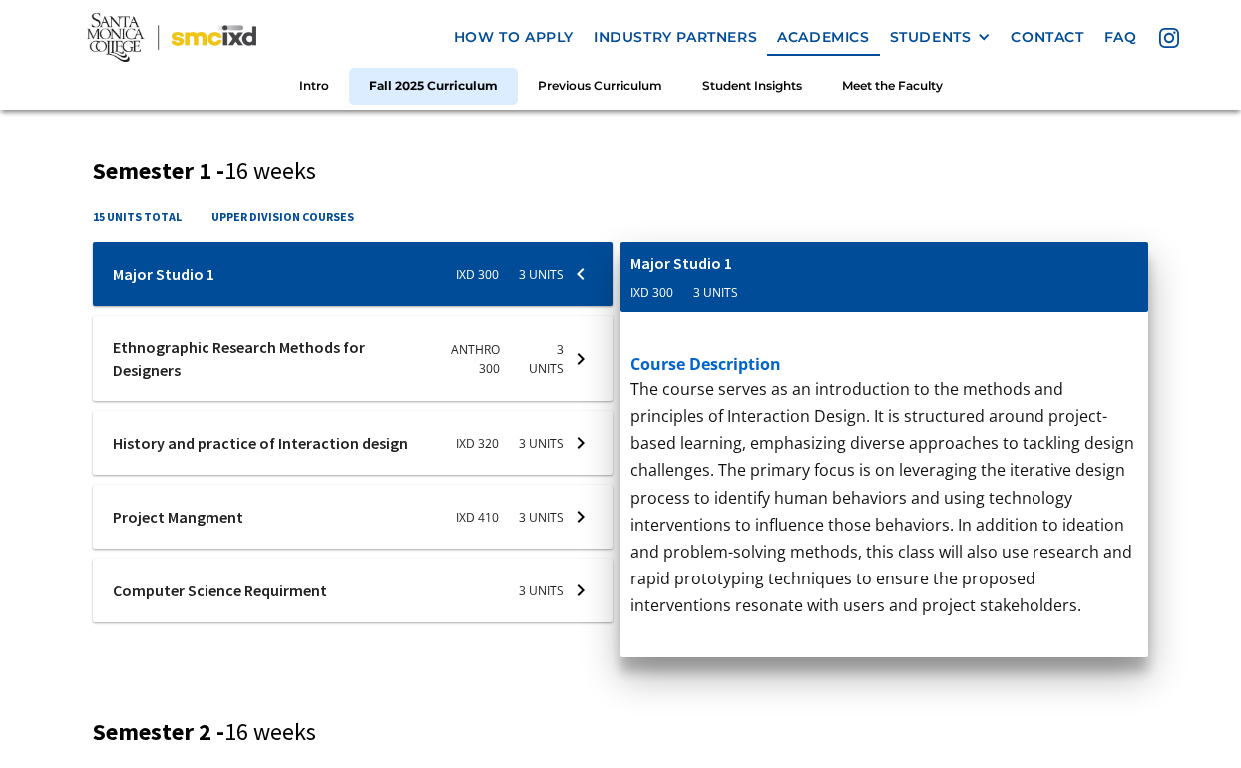
click at [328, 306] on div at bounding box center [353, 274] width 520 height 64
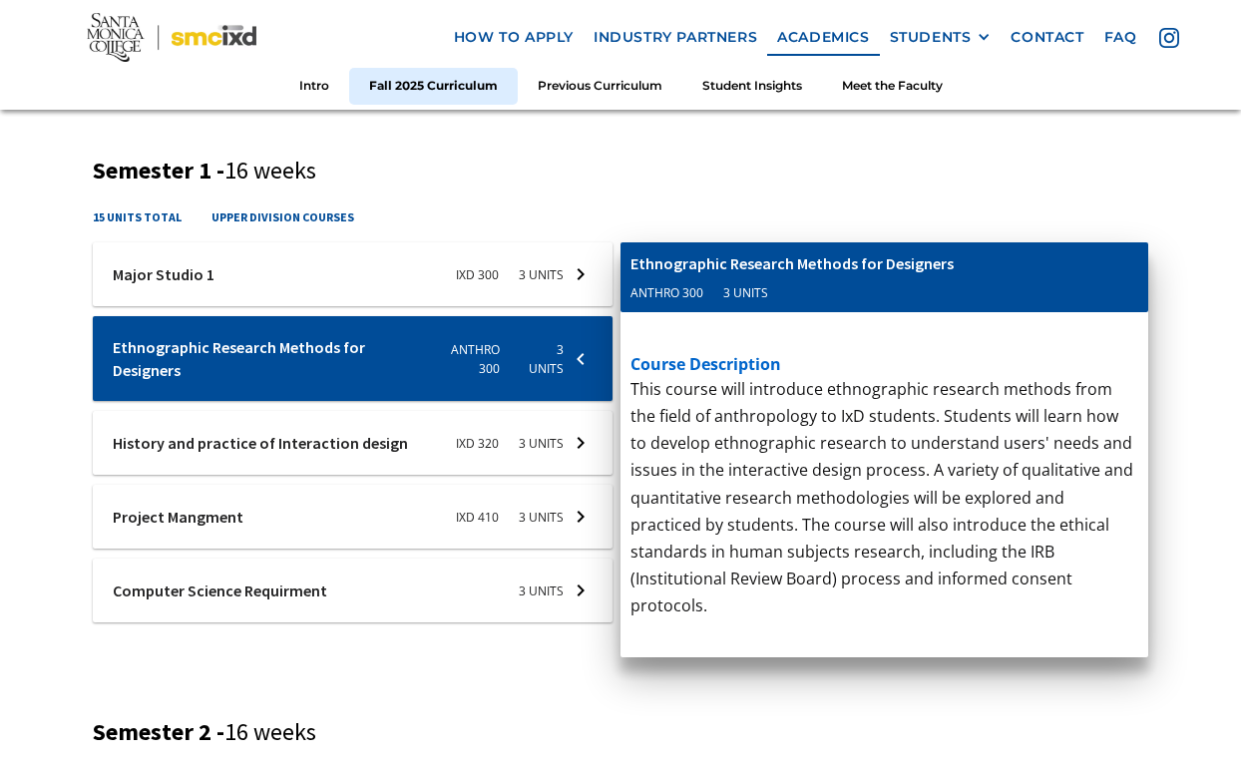
click at [329, 306] on div at bounding box center [353, 274] width 520 height 64
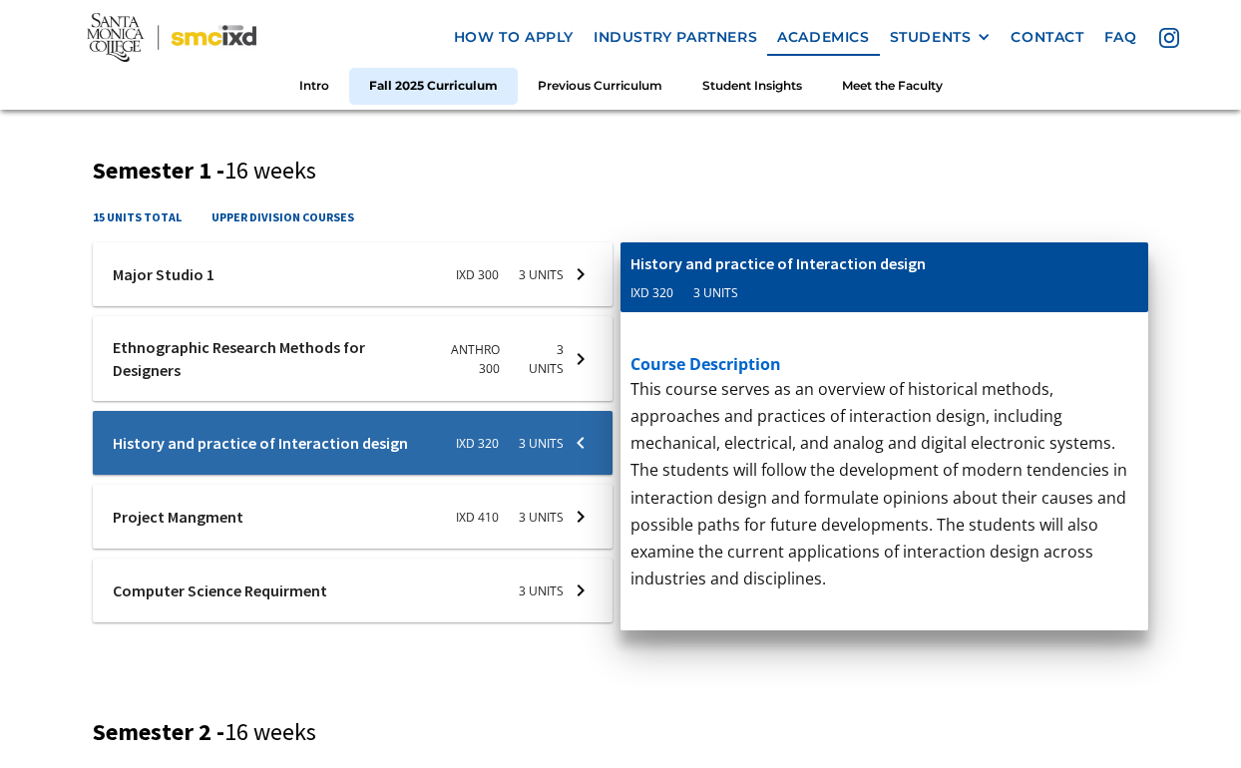
click at [327, 306] on div at bounding box center [353, 274] width 520 height 64
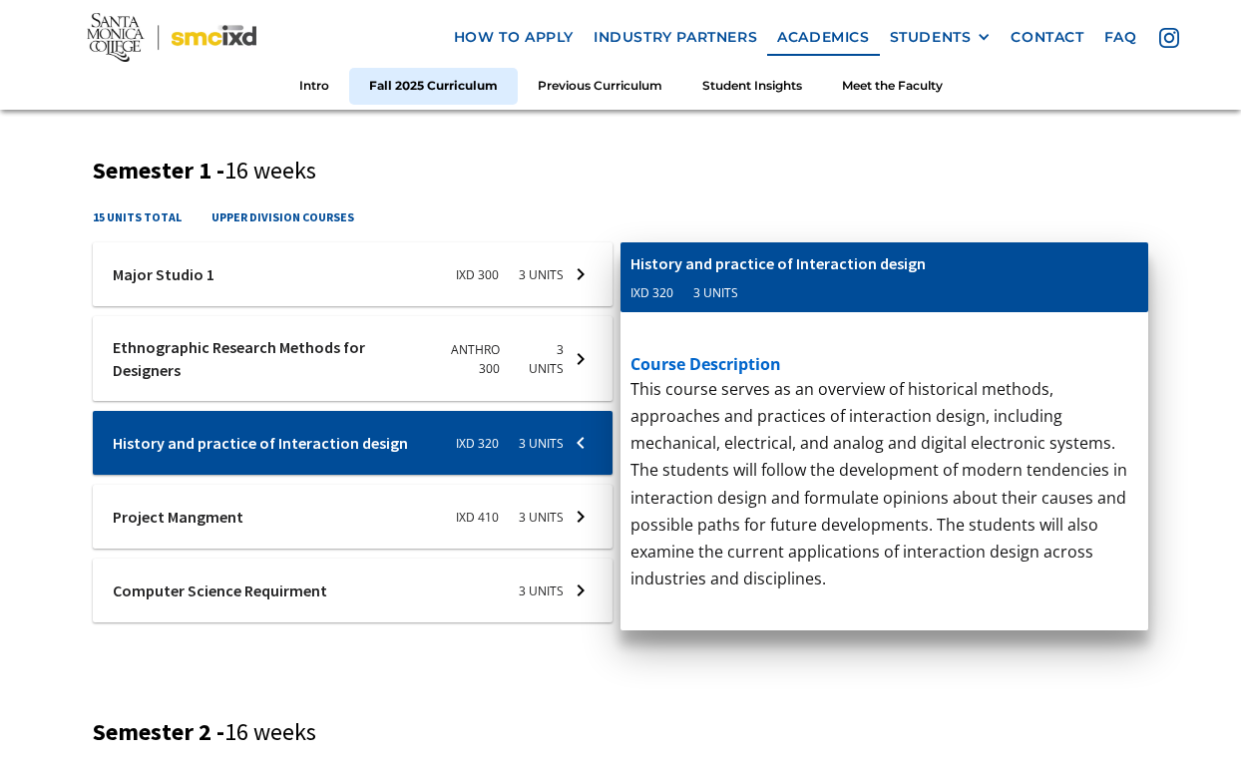
click at [323, 306] on div at bounding box center [353, 274] width 520 height 64
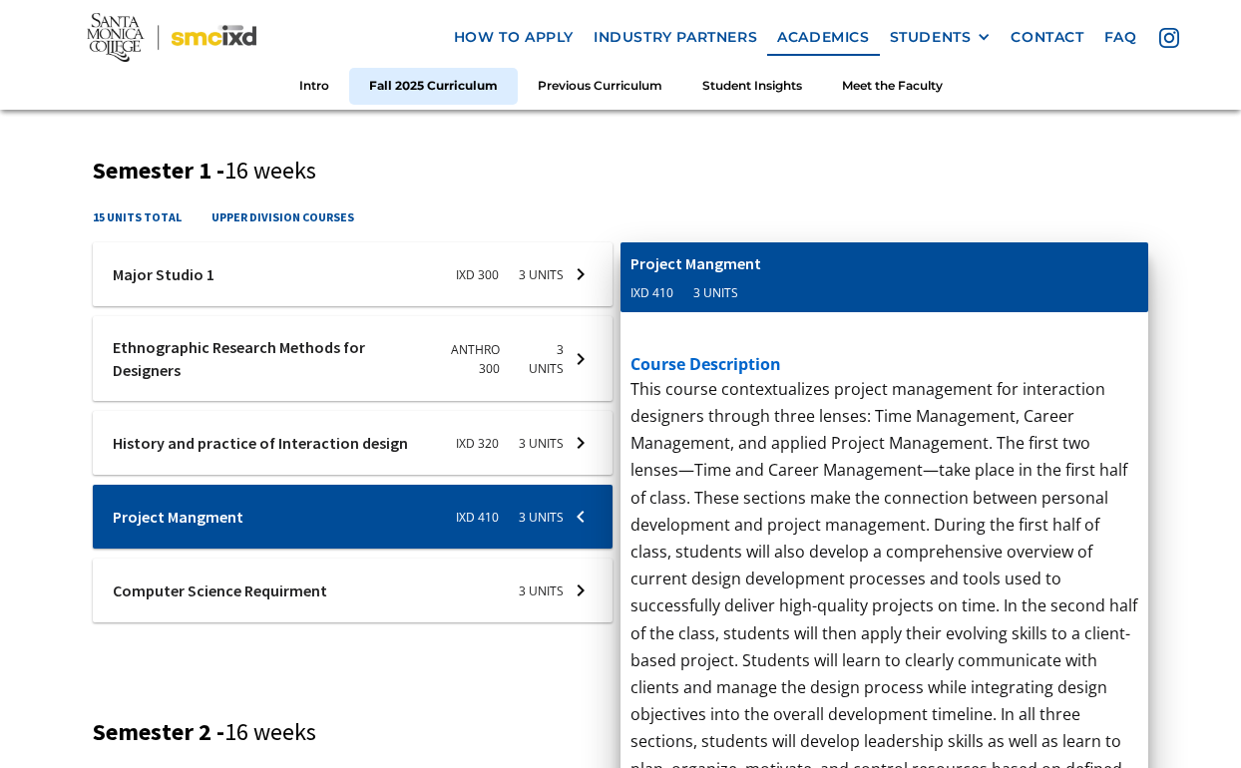
click at [308, 306] on div at bounding box center [353, 274] width 520 height 64
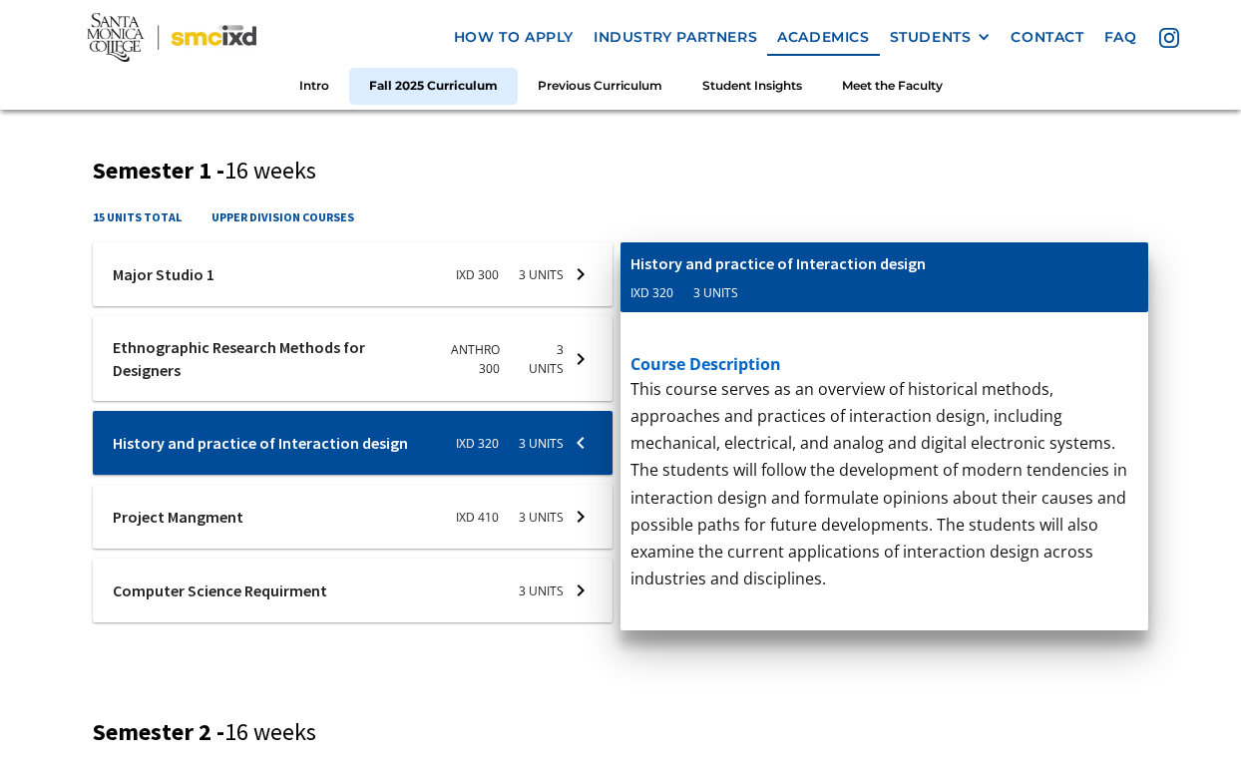
click at [328, 306] on div at bounding box center [353, 274] width 520 height 64
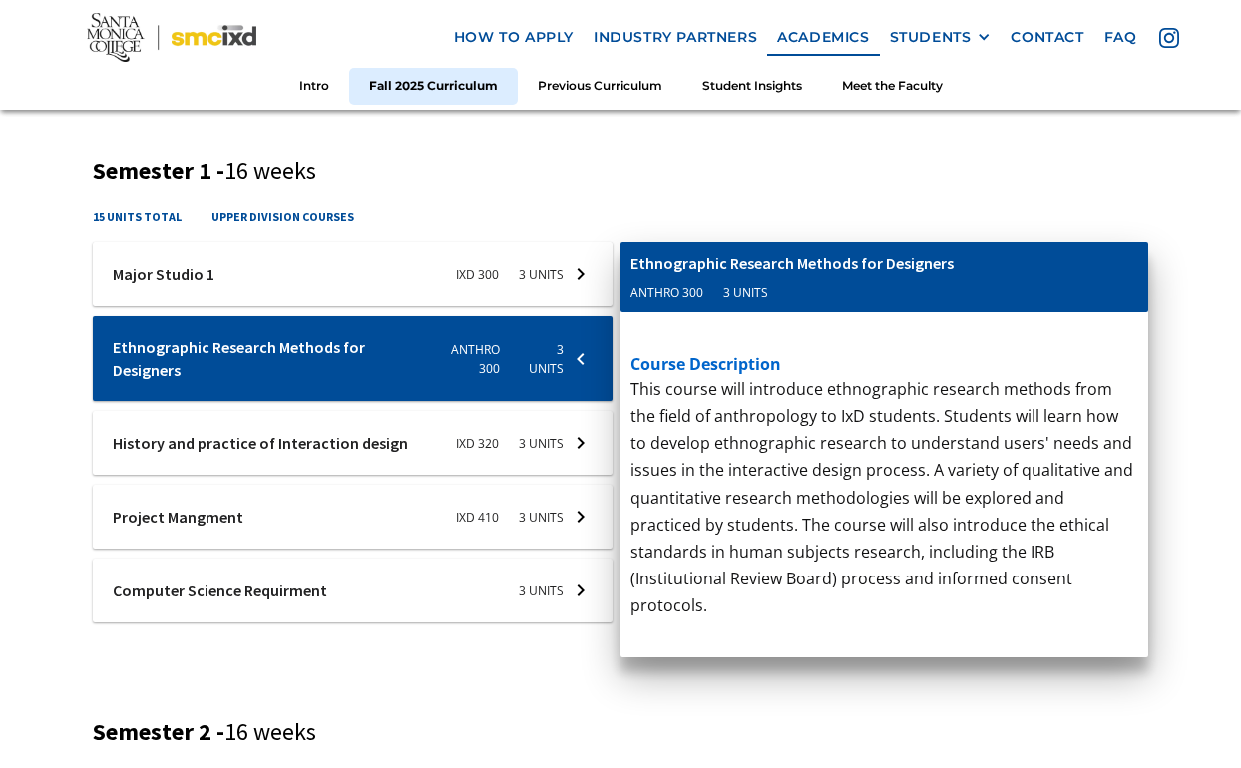
scroll to position [749, 0]
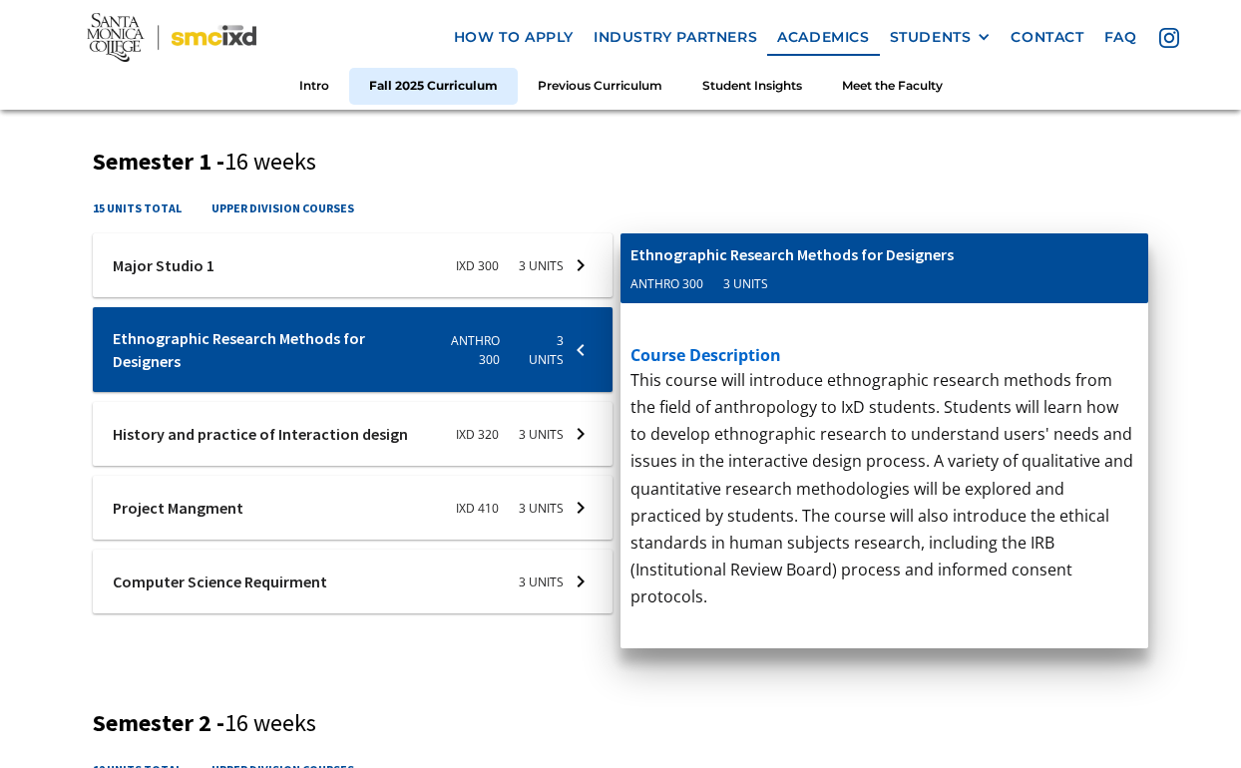
click at [346, 275] on div at bounding box center [353, 265] width 520 height 64
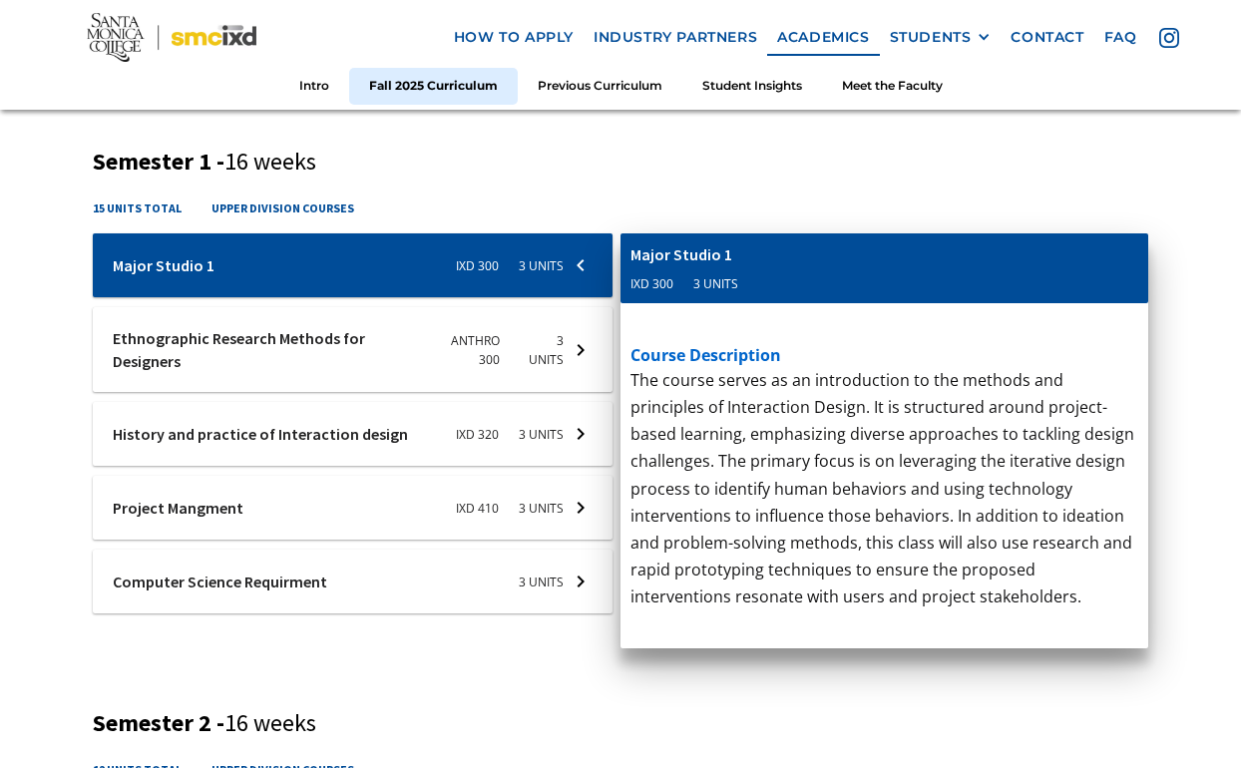
click at [309, 297] on div at bounding box center [353, 265] width 520 height 64
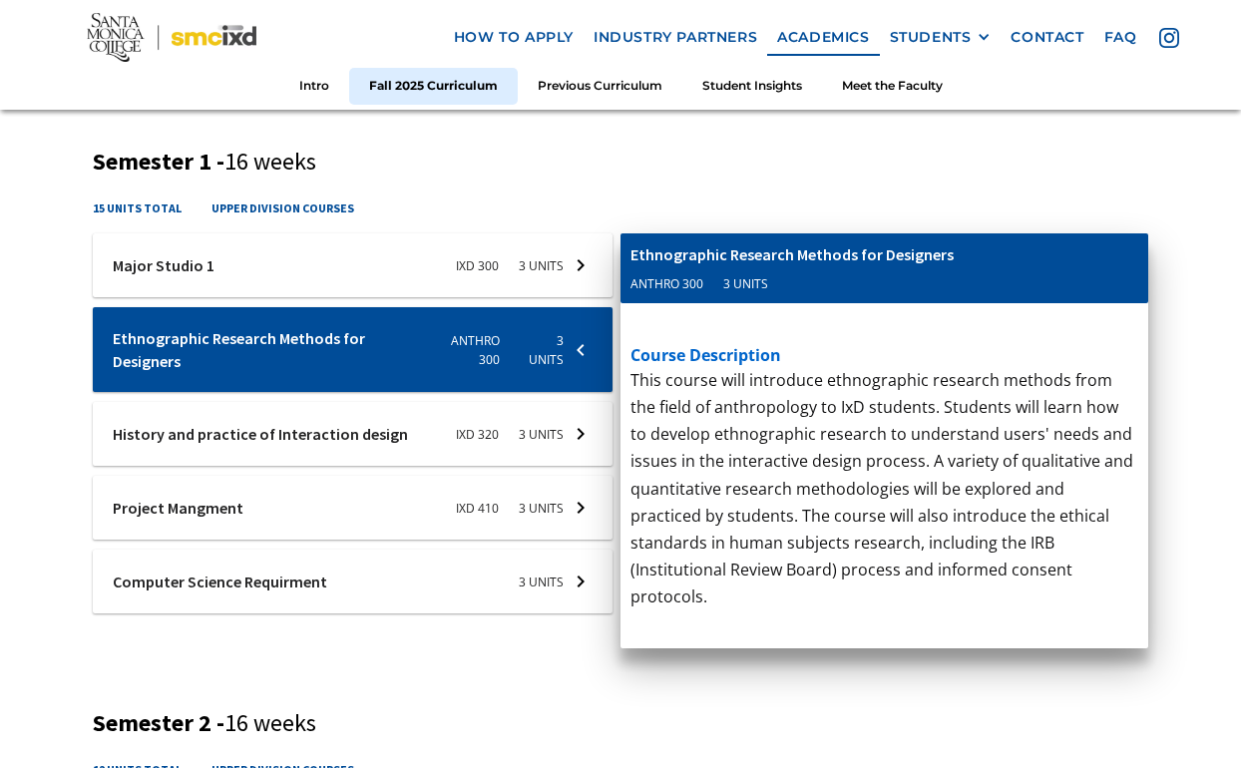
click at [309, 275] on div at bounding box center [353, 265] width 520 height 64
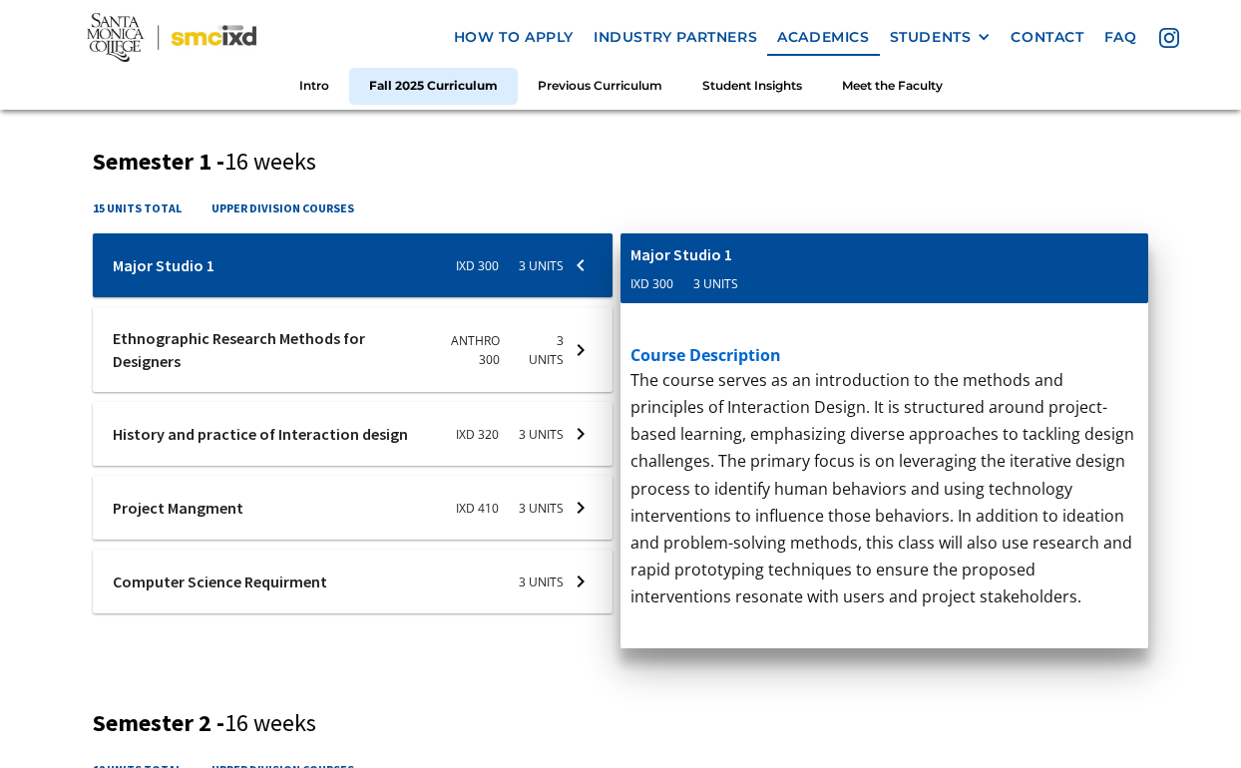
click at [301, 297] on div at bounding box center [353, 265] width 520 height 64
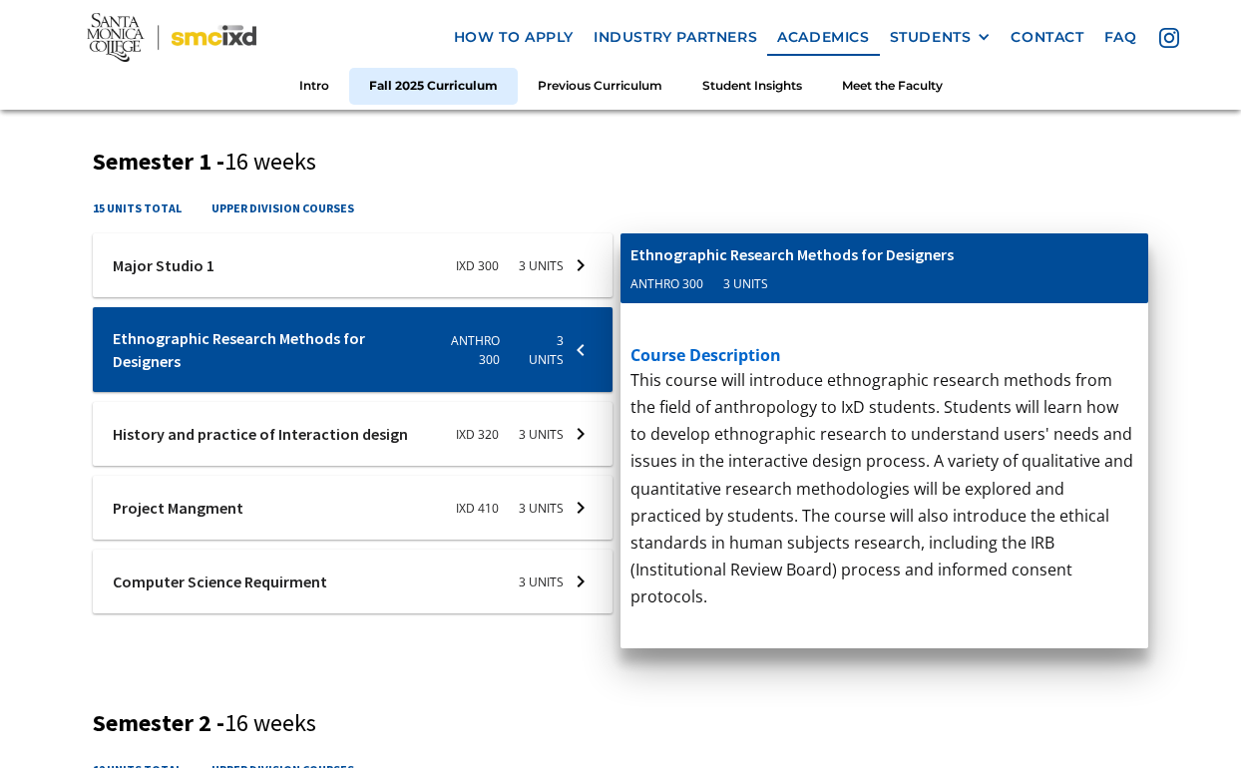
click at [297, 297] on div at bounding box center [353, 265] width 520 height 64
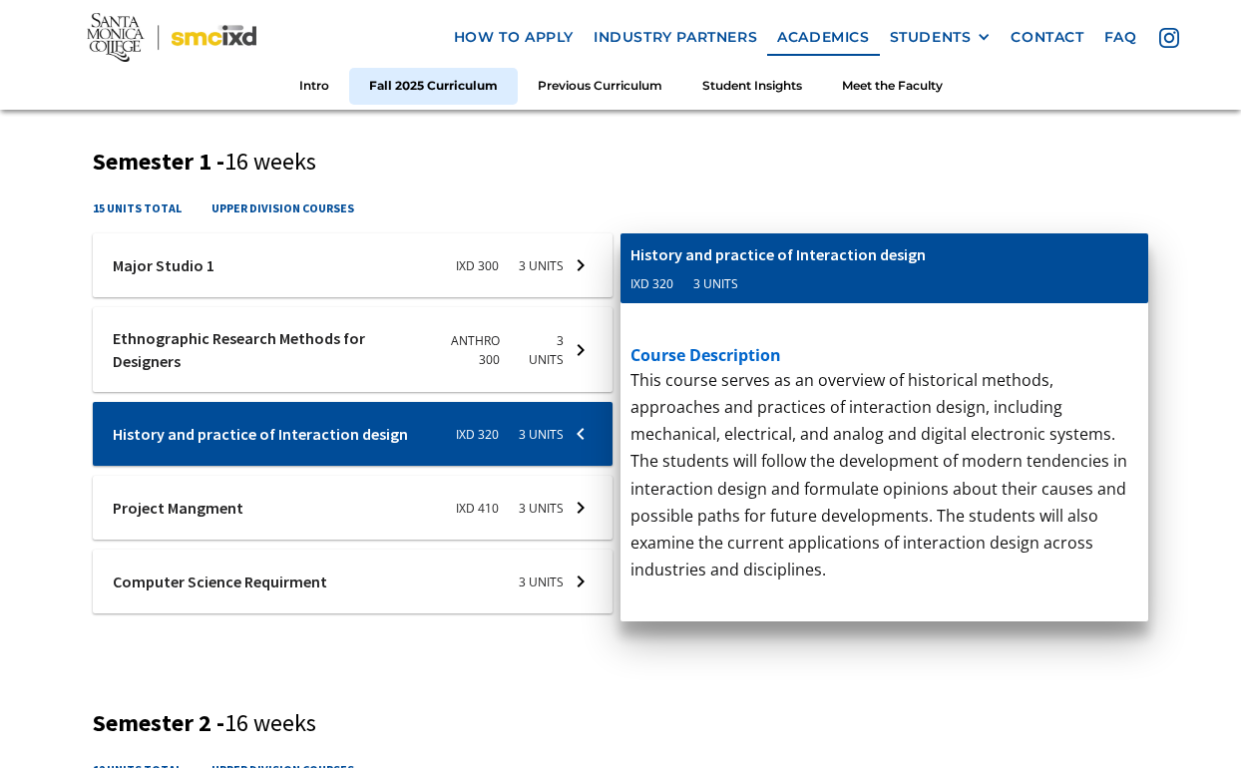
click at [294, 297] on div at bounding box center [353, 265] width 520 height 64
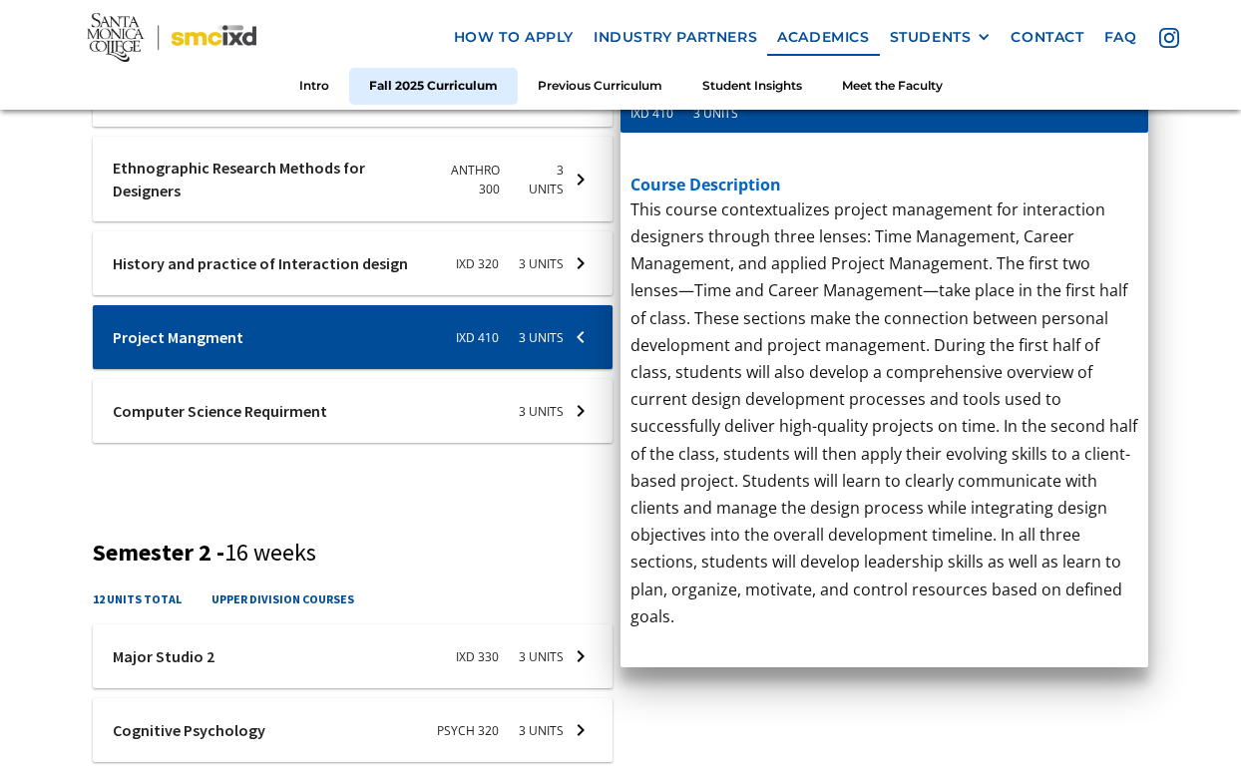
scroll to position [932, 0]
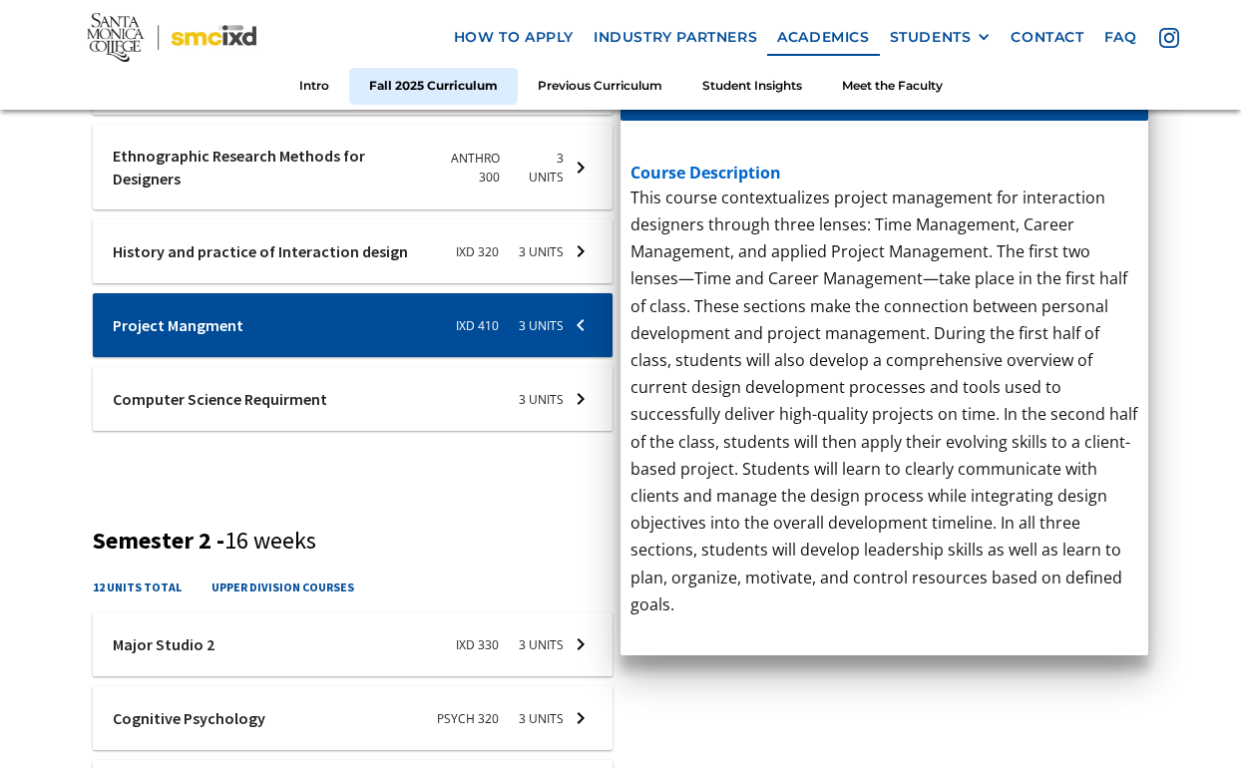
click at [280, 115] on div at bounding box center [353, 83] width 520 height 64
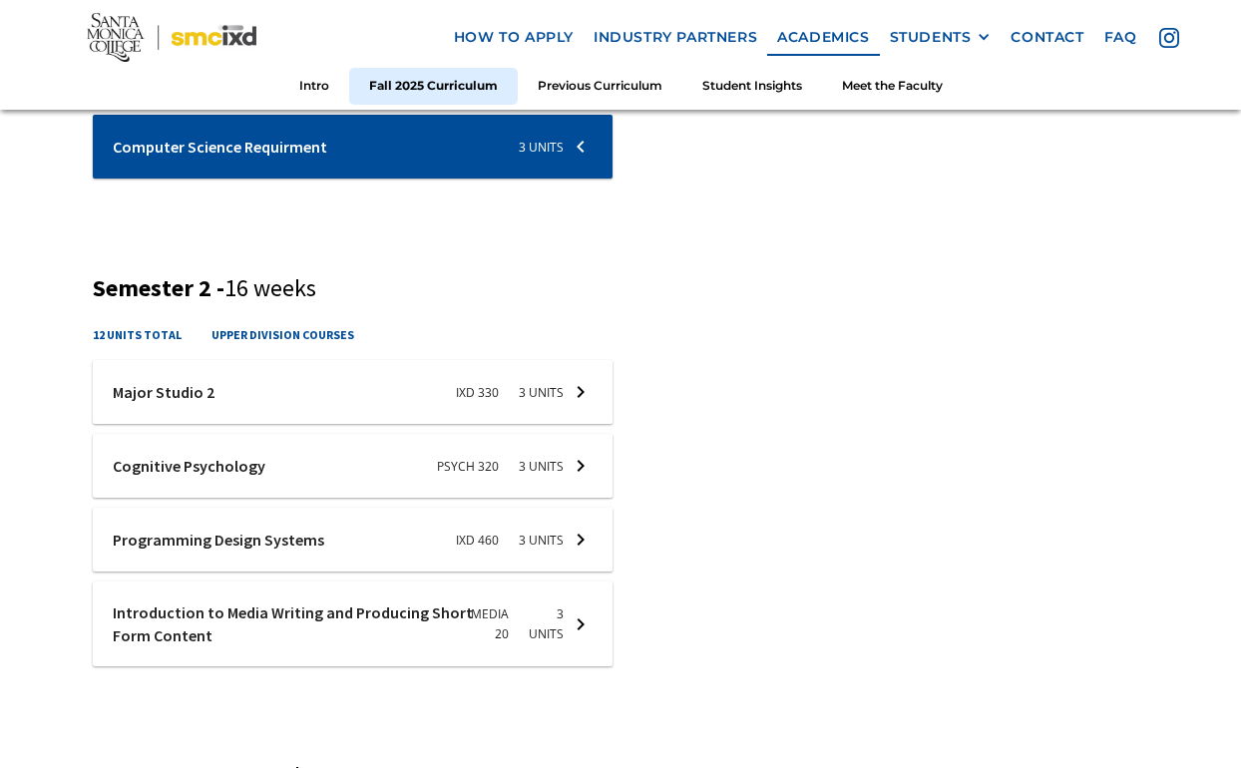
scroll to position [1186, 0]
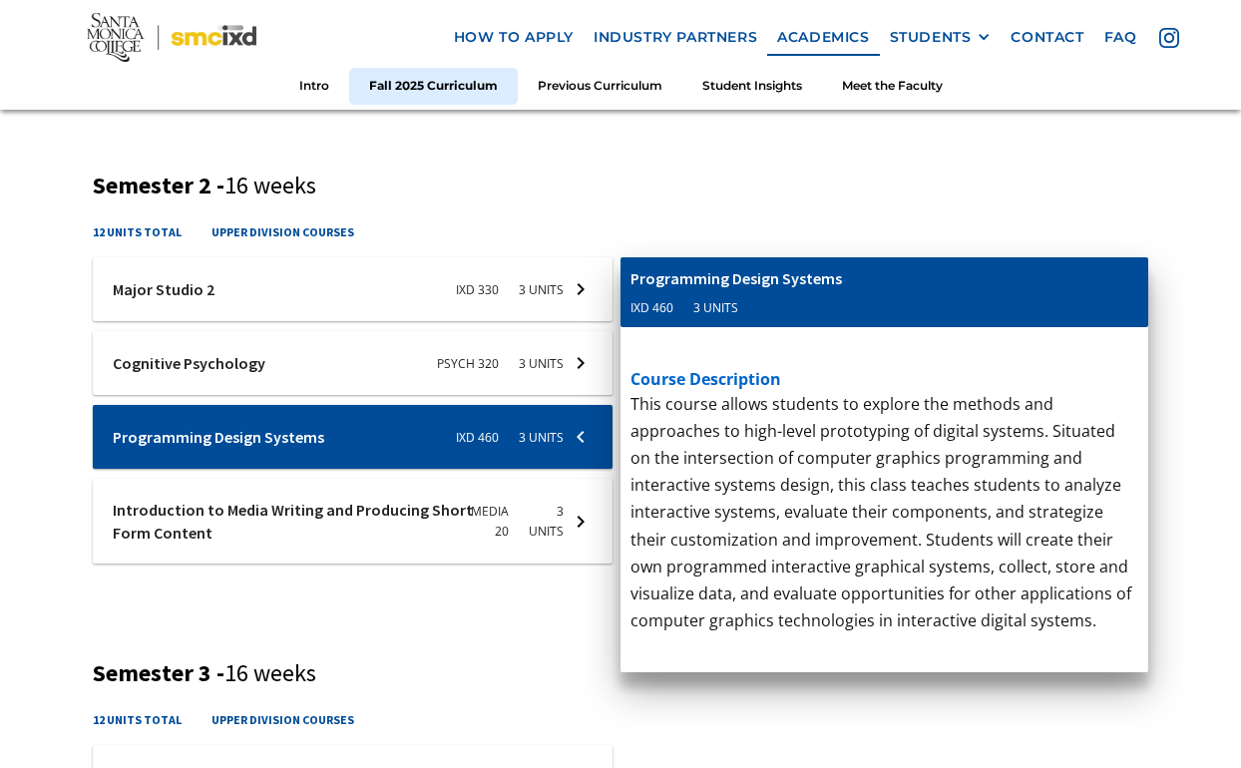
scroll to position [1296, 0]
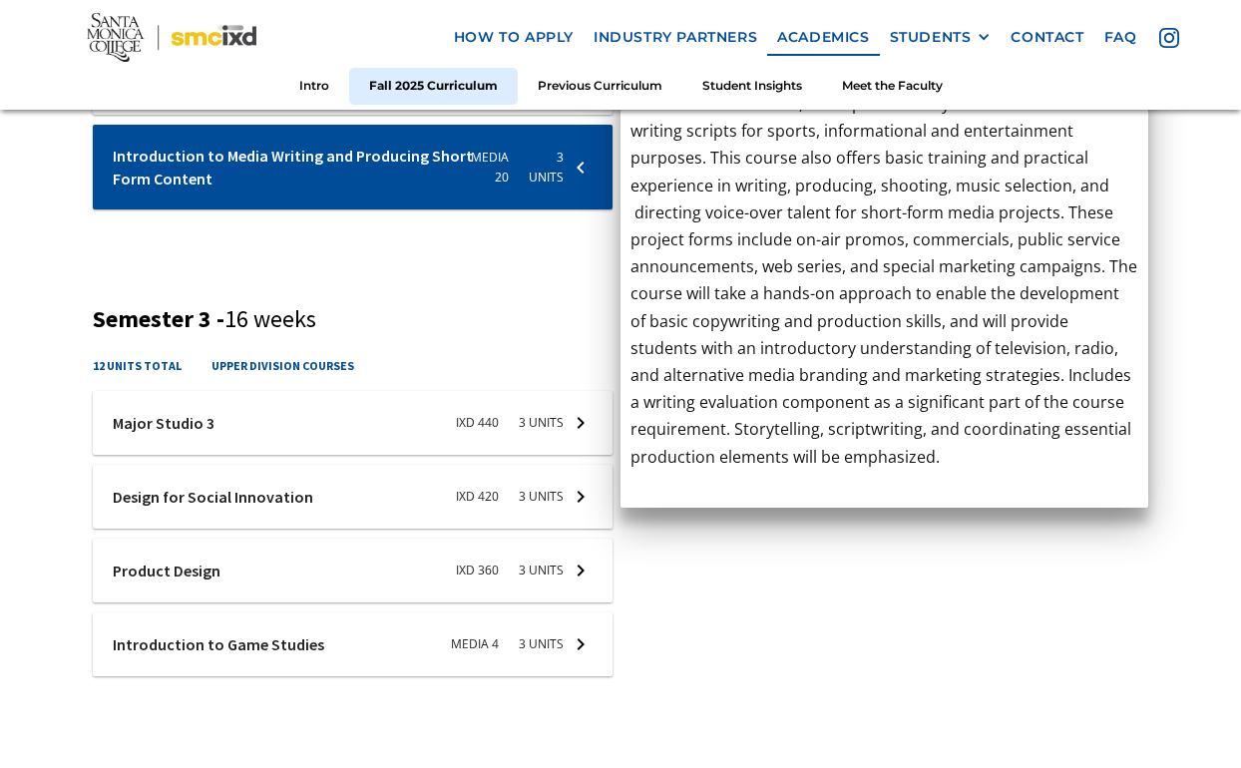
scroll to position [1645, 0]
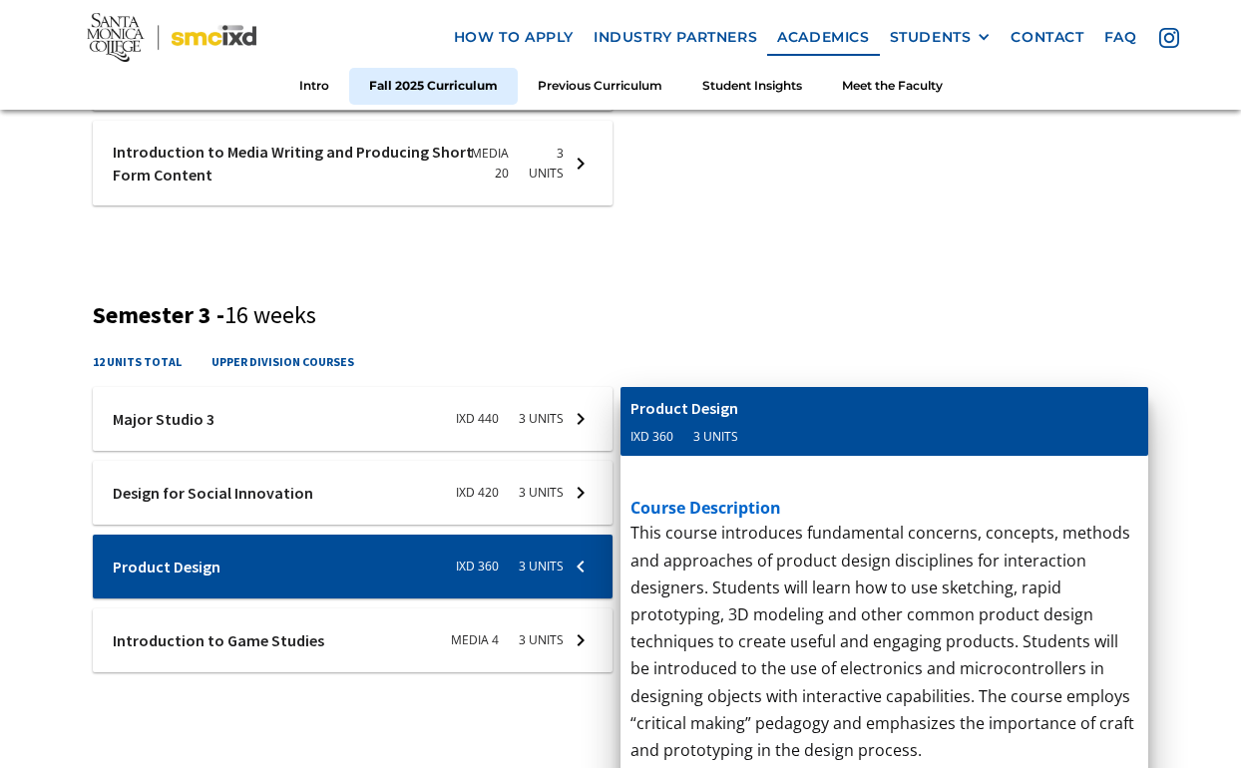
click at [268, 575] on div "ixd-440-studio-3 Major Studio 3 IXD 440 3 units course description Students des…" at bounding box center [353, 529] width 520 height 285
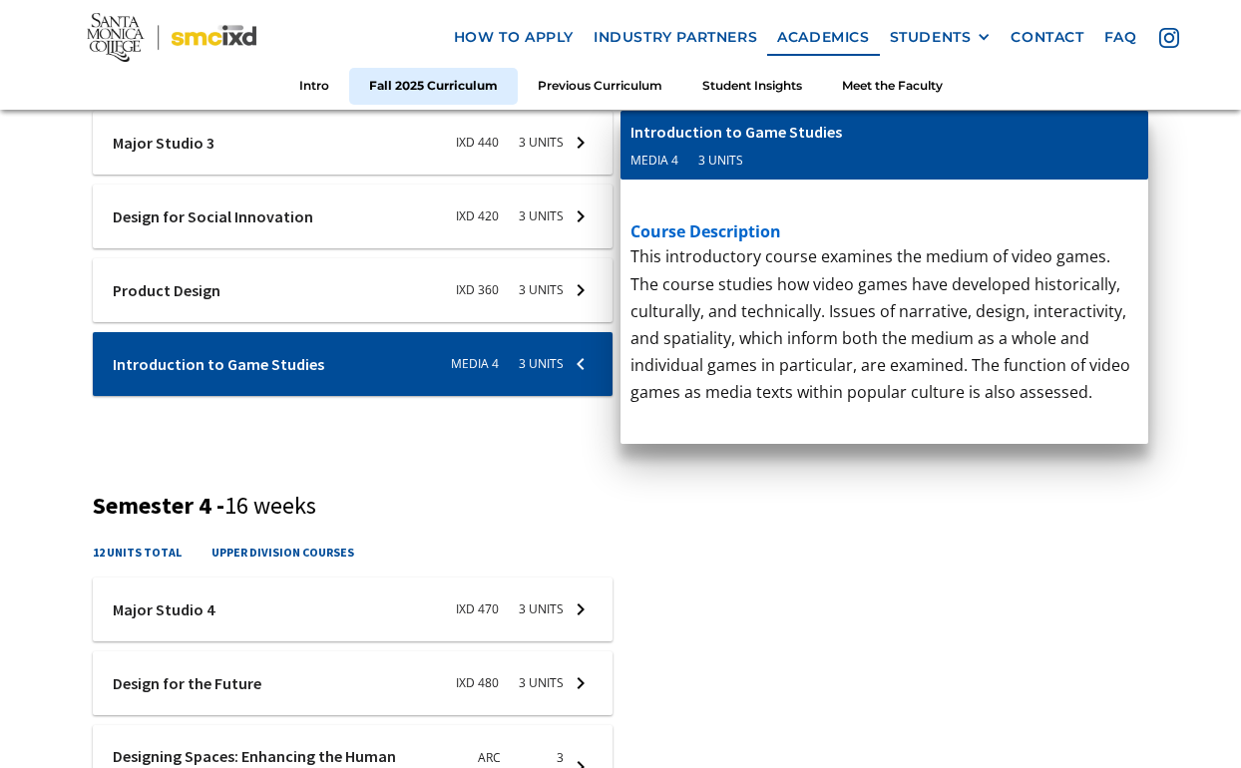
scroll to position [1960, 0]
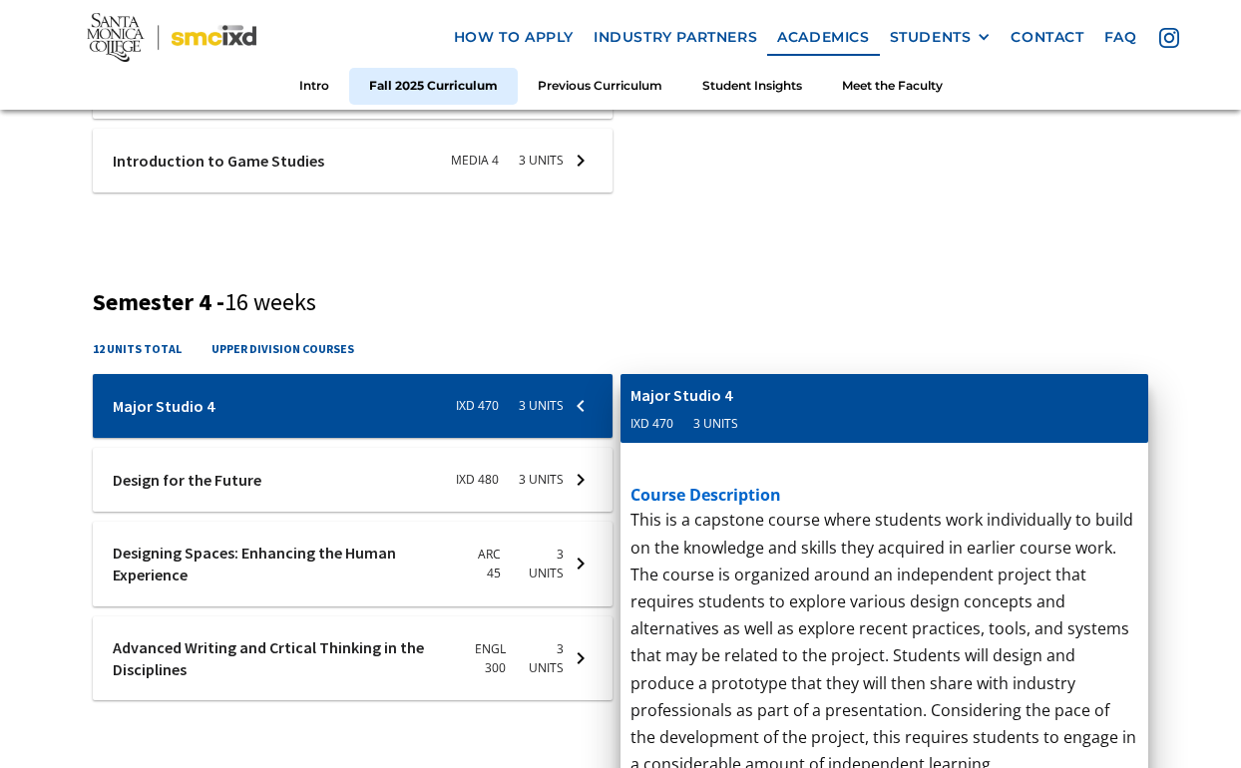
scroll to position [2137, 0]
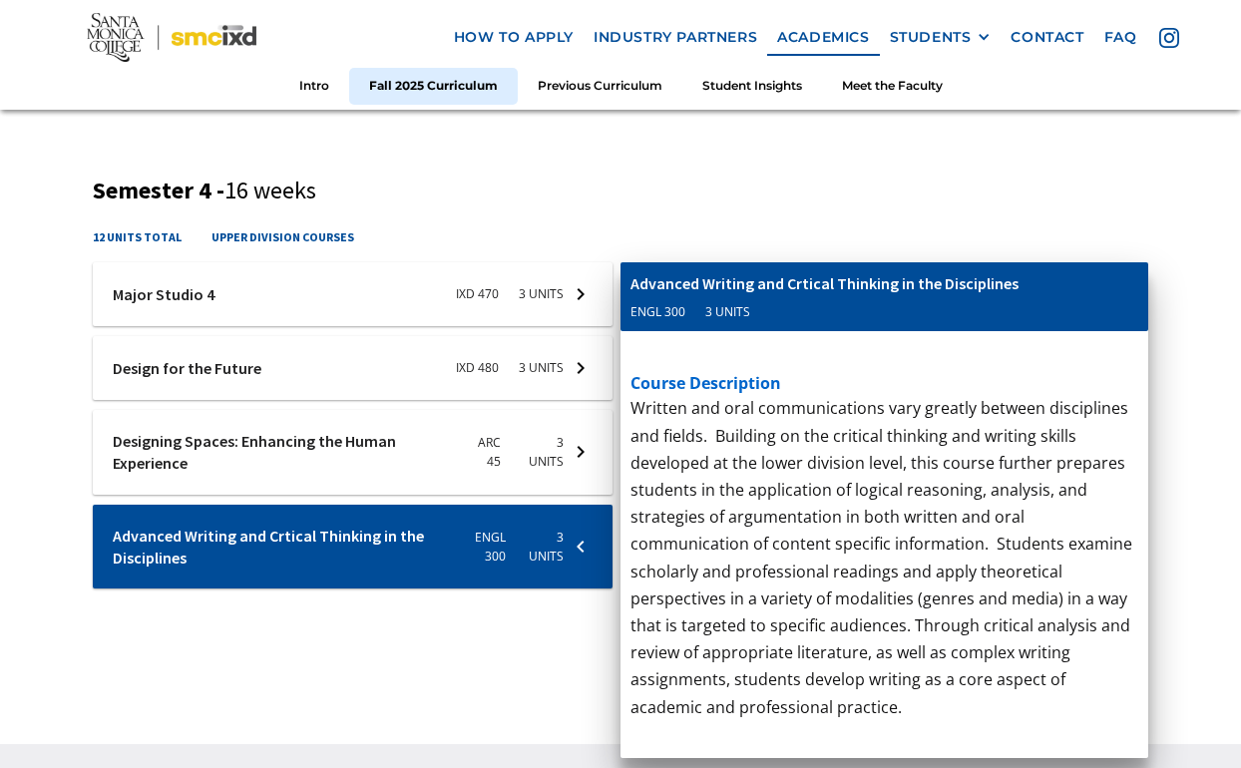
scroll to position [2233, 0]
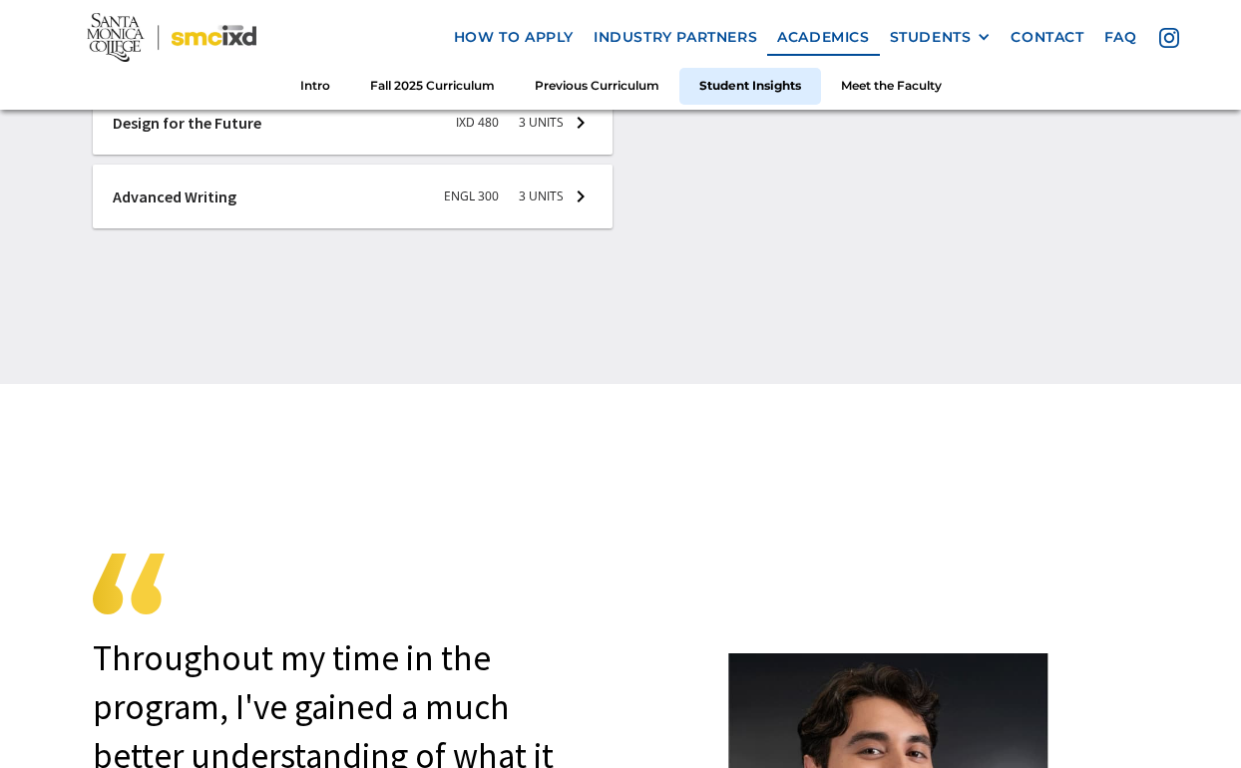
scroll to position [4900, 0]
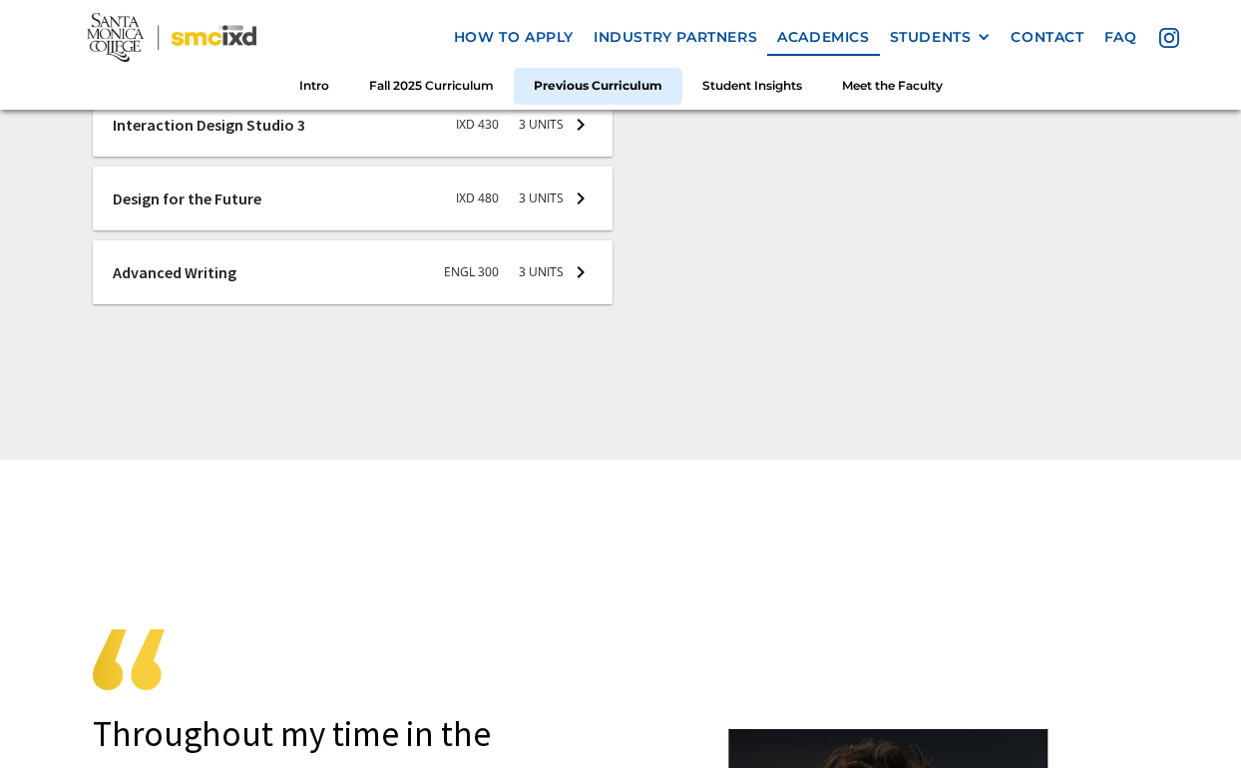
click at [640, 295] on p "Written and oral communications vary greatly between disciplines and fields. Bu…" at bounding box center [884, 315] width 508 height 325
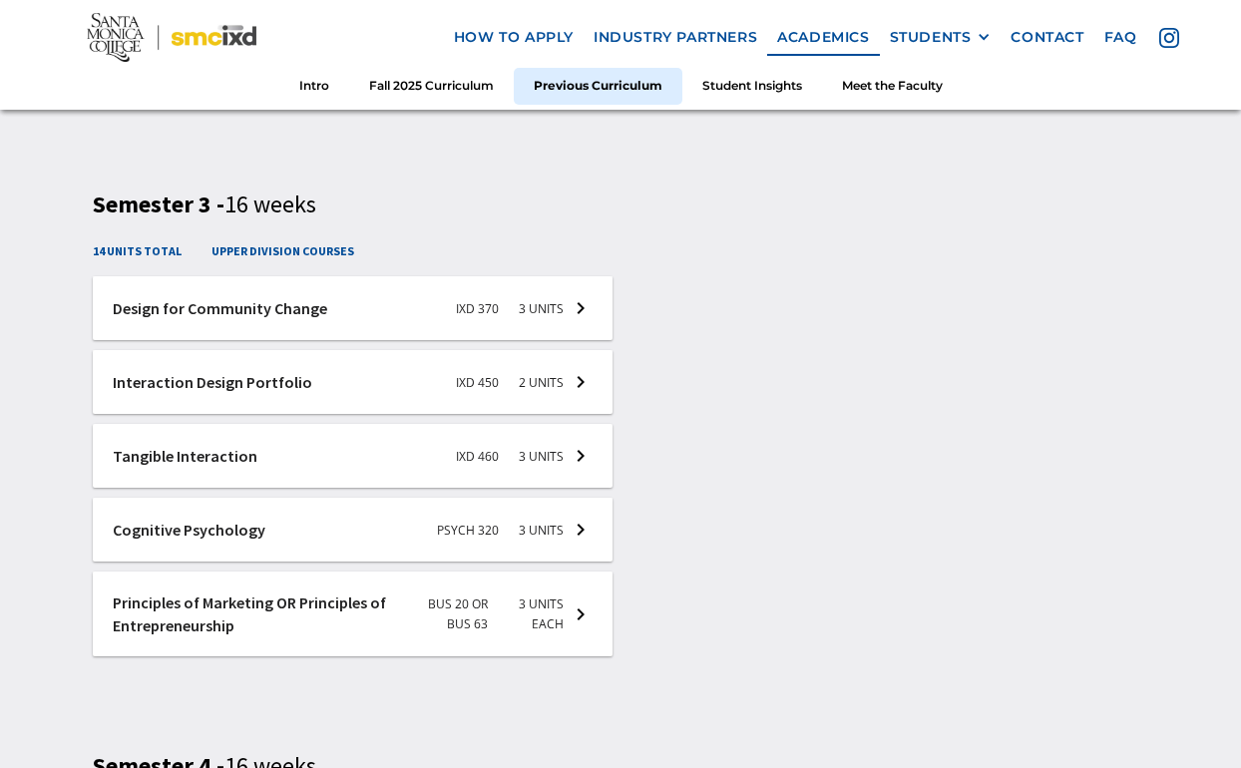
scroll to position [4086, 0]
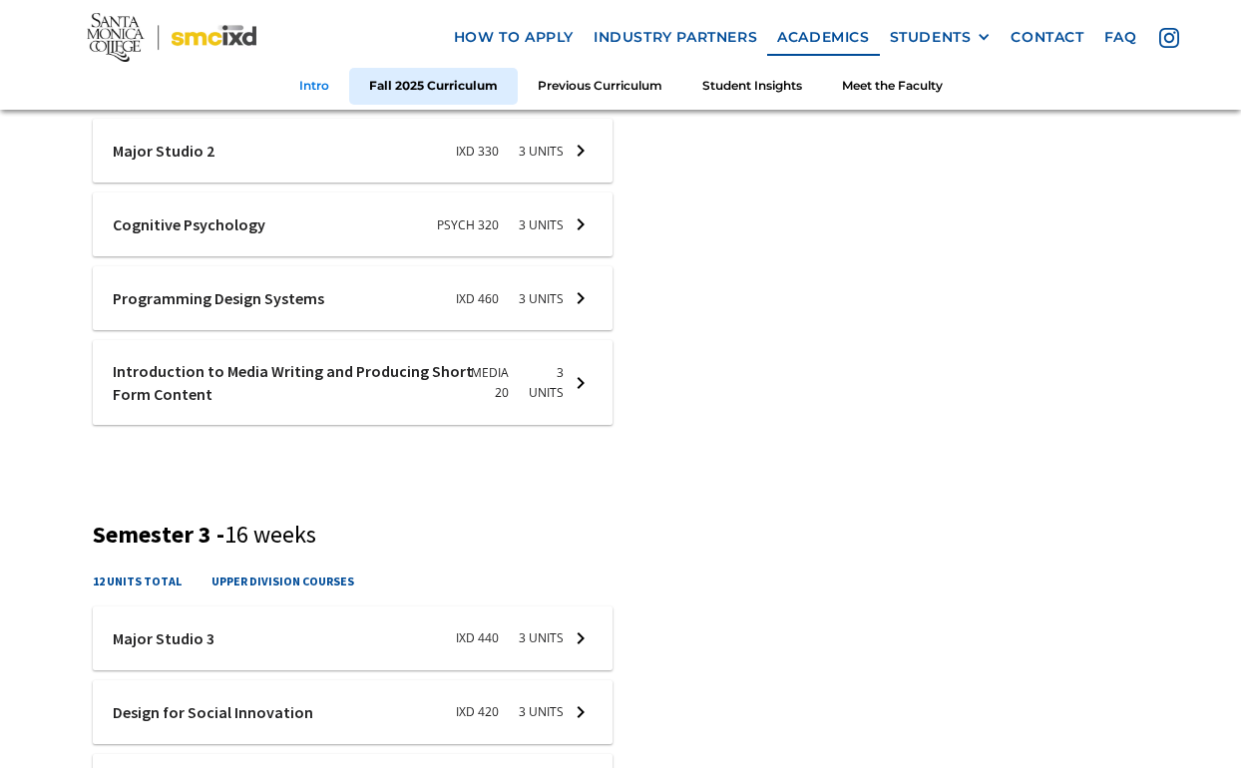
click at [325, 82] on link "Intro" at bounding box center [314, 86] width 70 height 37
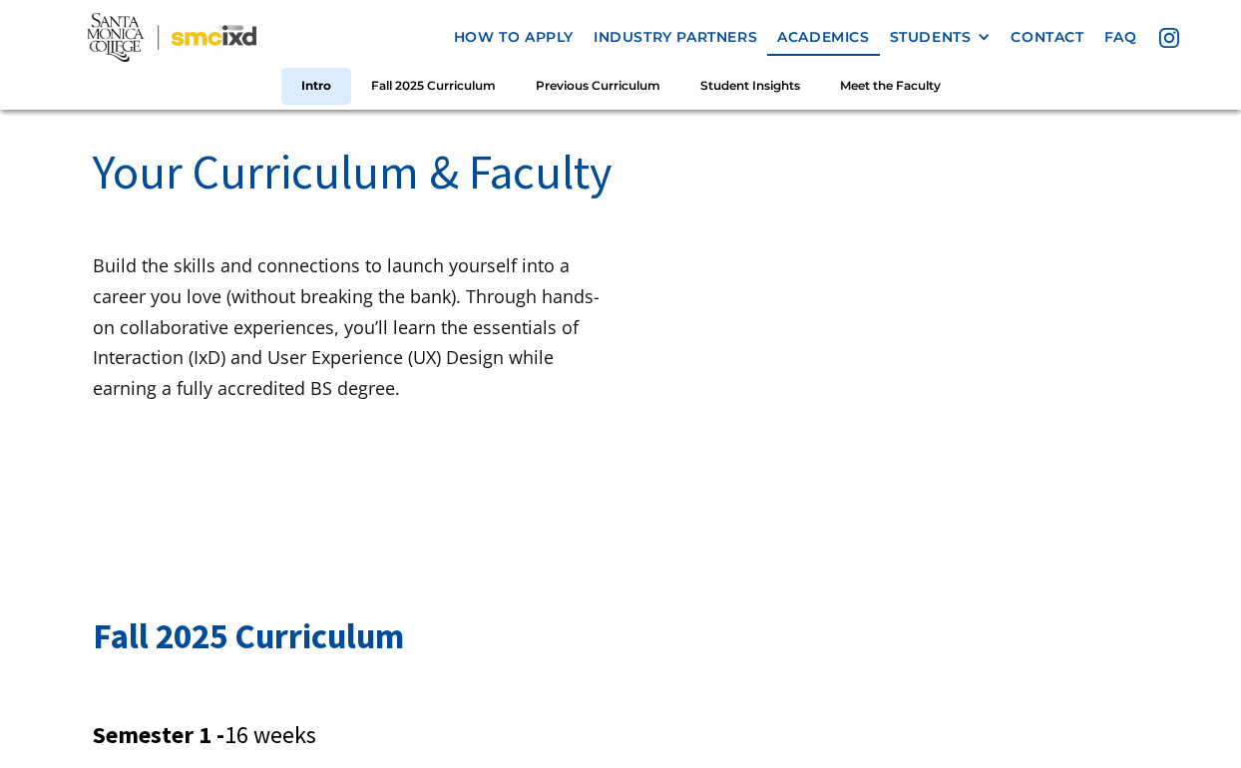
scroll to position [156, 0]
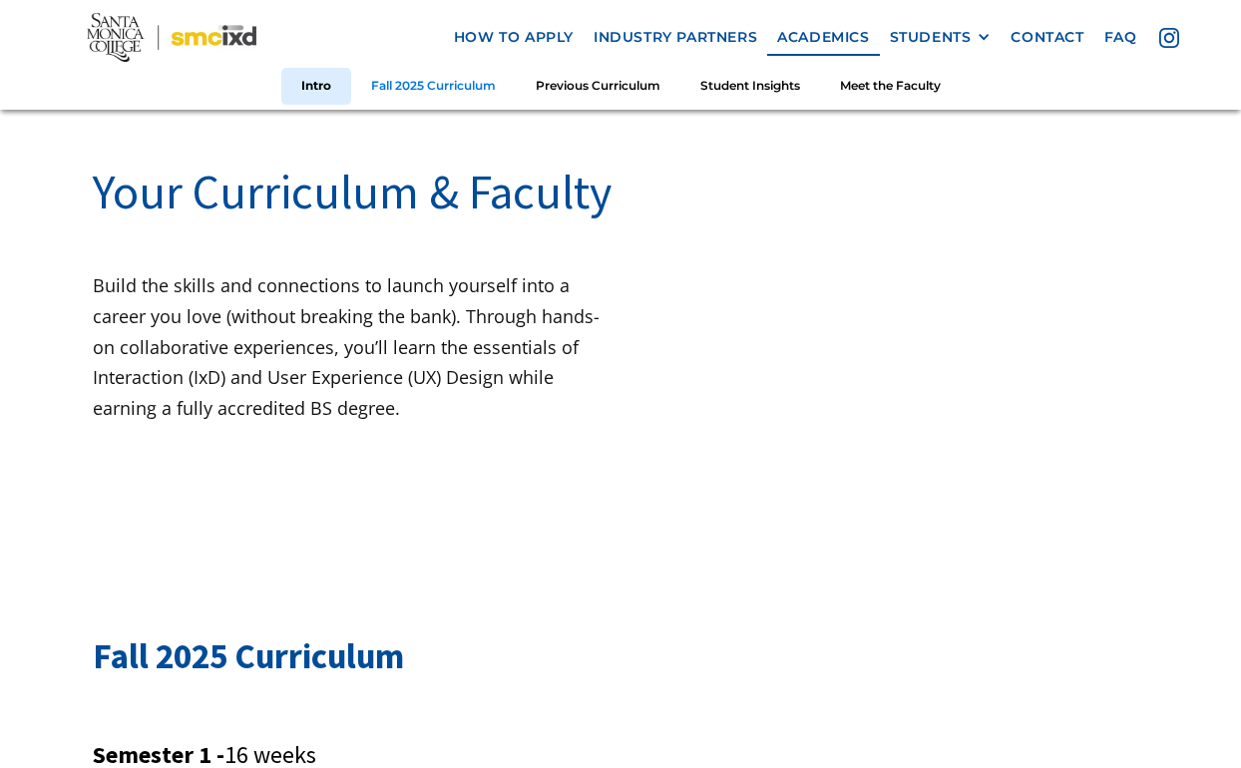
click at [405, 82] on link "Fall 2025 Curriculum" at bounding box center [433, 86] width 165 height 37
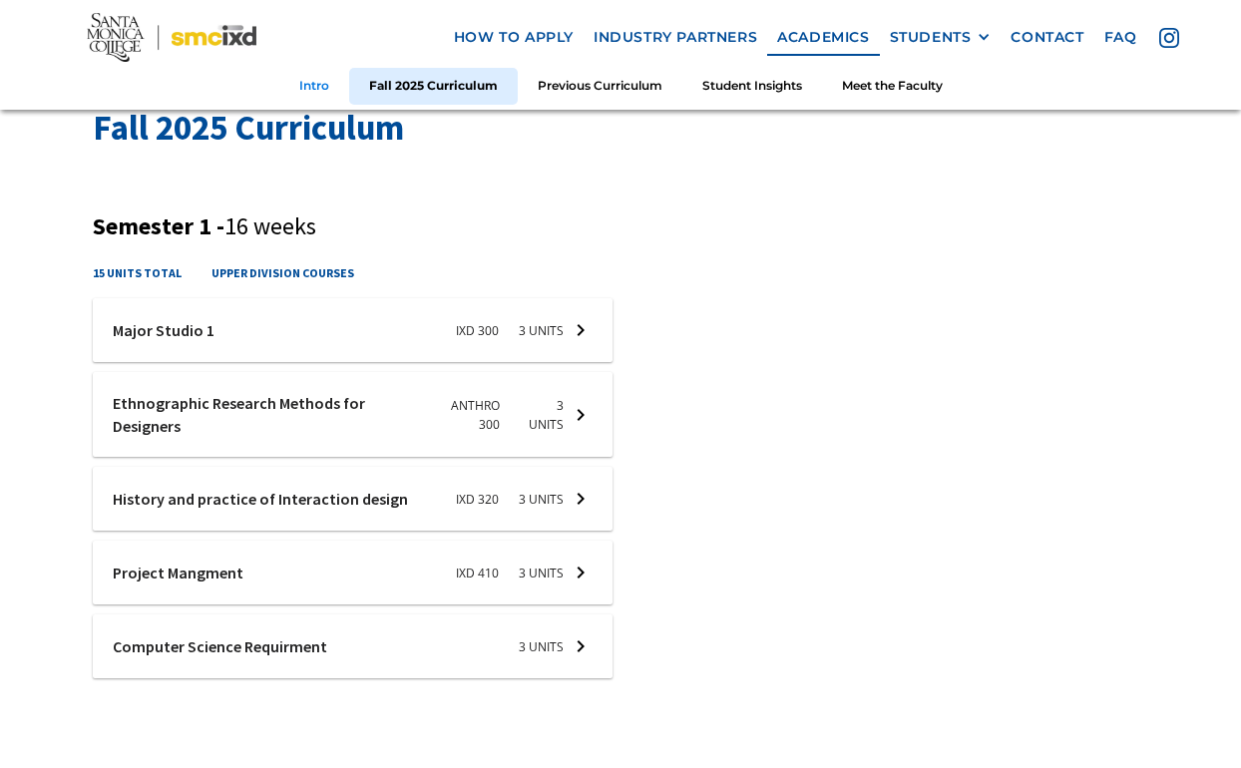
click at [307, 83] on link "Intro" at bounding box center [314, 86] width 70 height 37
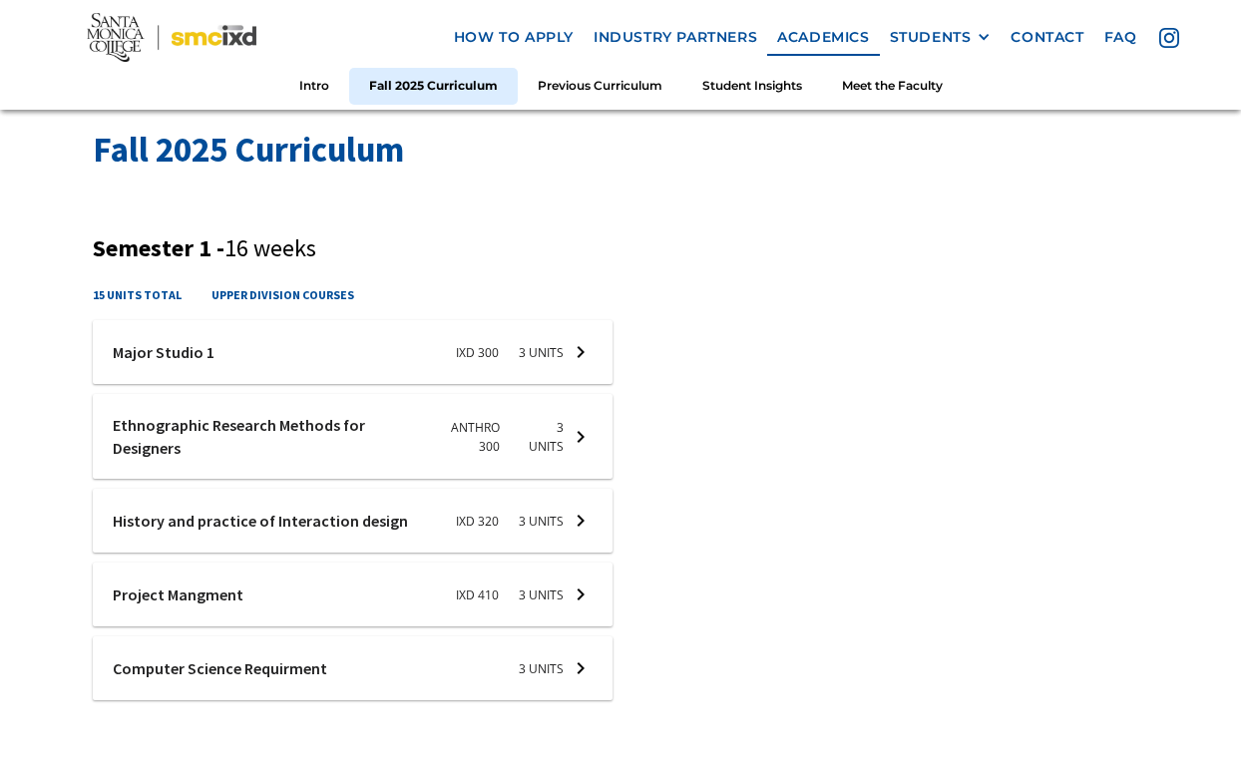
scroll to position [651, 0]
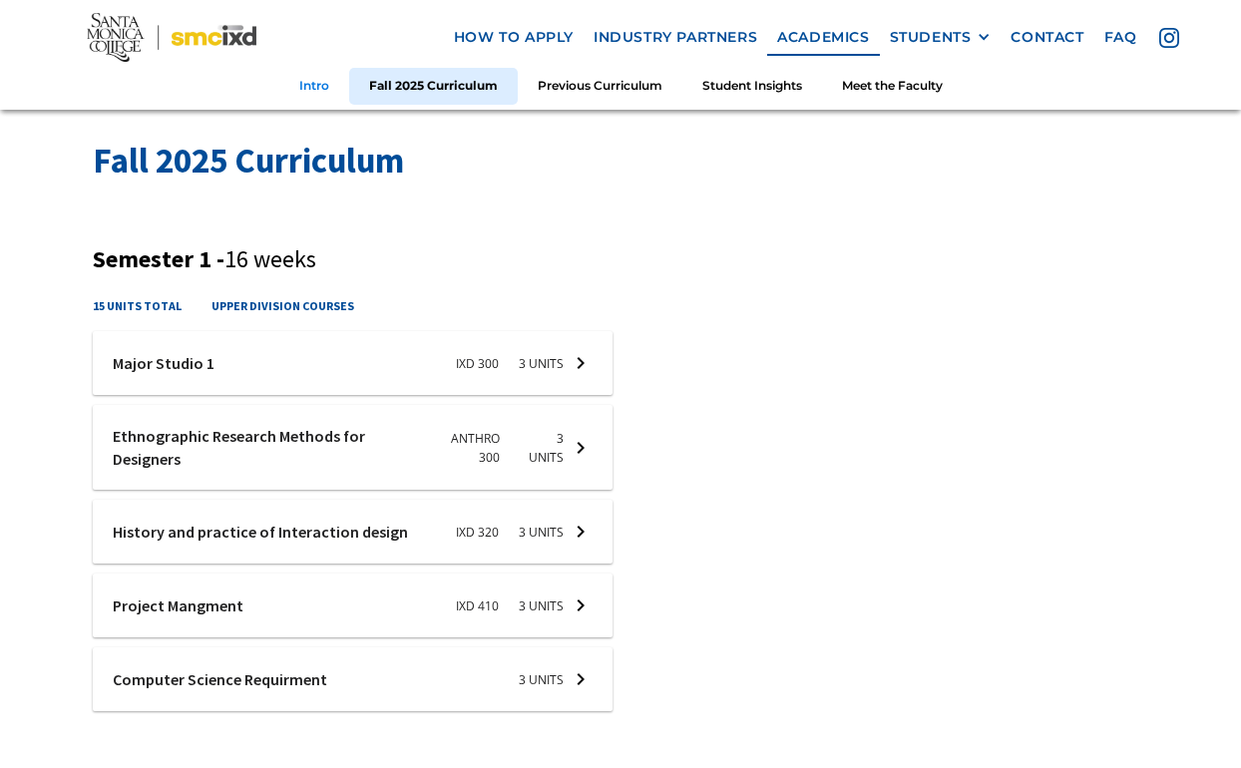
click at [316, 83] on link "Intro" at bounding box center [314, 86] width 70 height 37
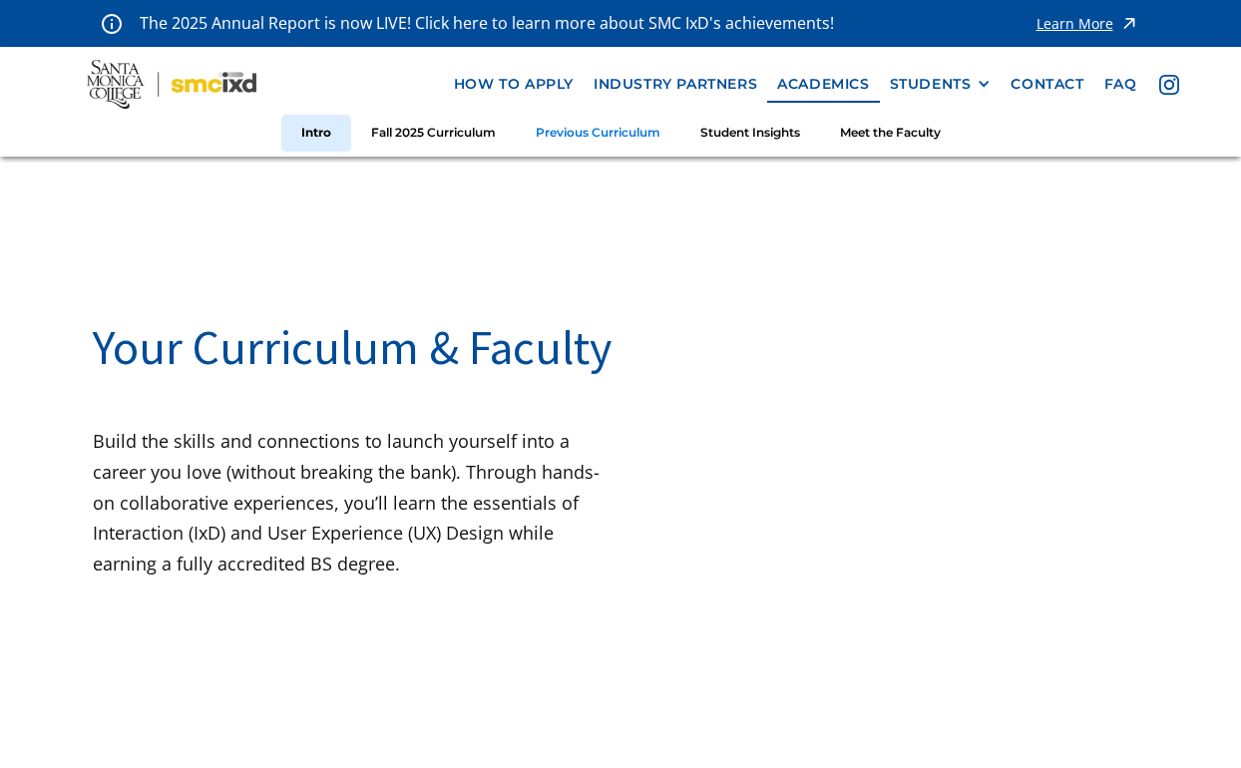
scroll to position [0, 0]
click at [419, 137] on link "Fall 2025 Curriculum" at bounding box center [433, 133] width 165 height 37
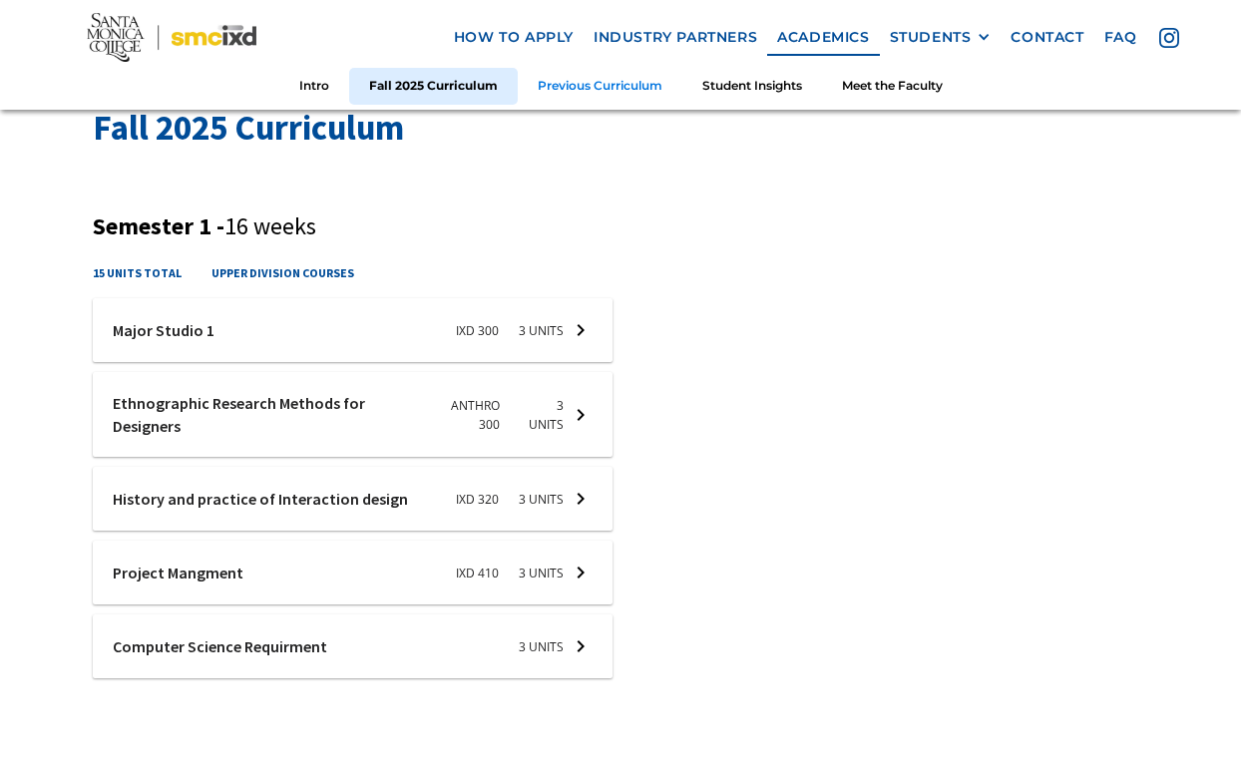
click at [584, 97] on link "Previous Curriculum" at bounding box center [600, 86] width 165 height 37
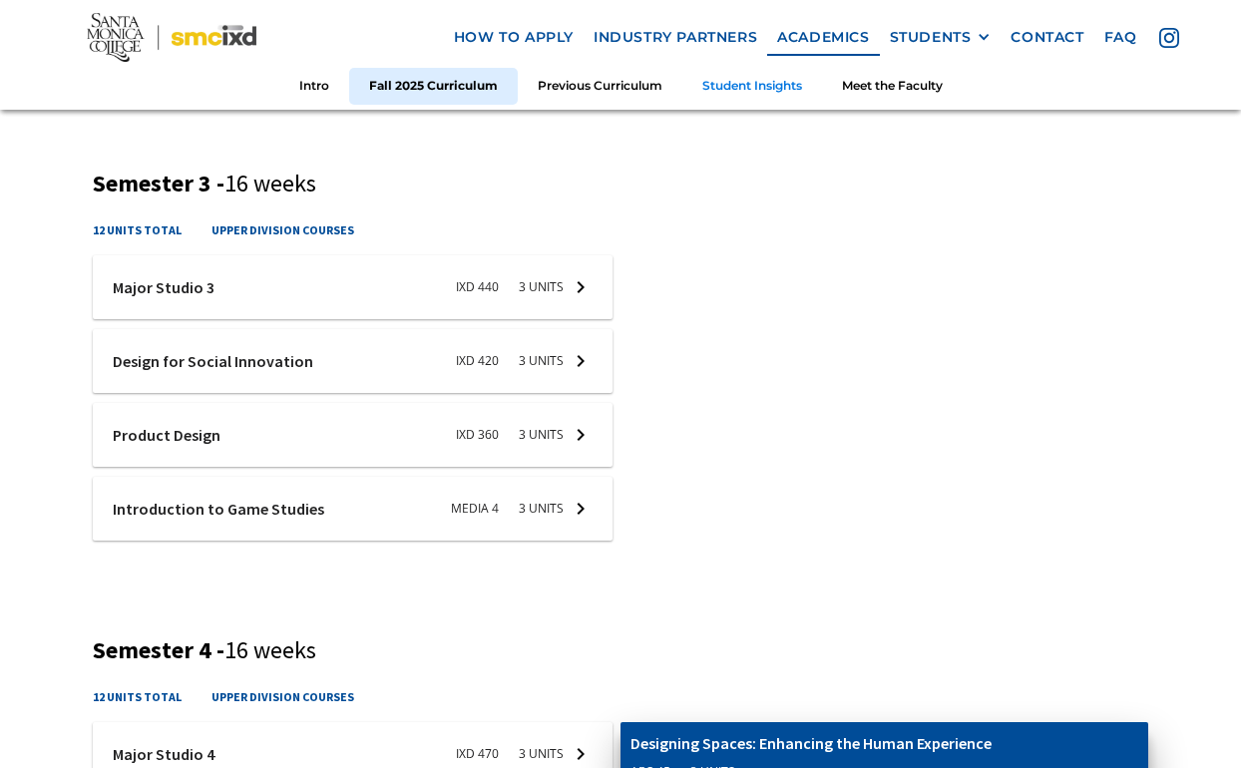
click at [748, 87] on link "Student Insights" at bounding box center [752, 86] width 140 height 37
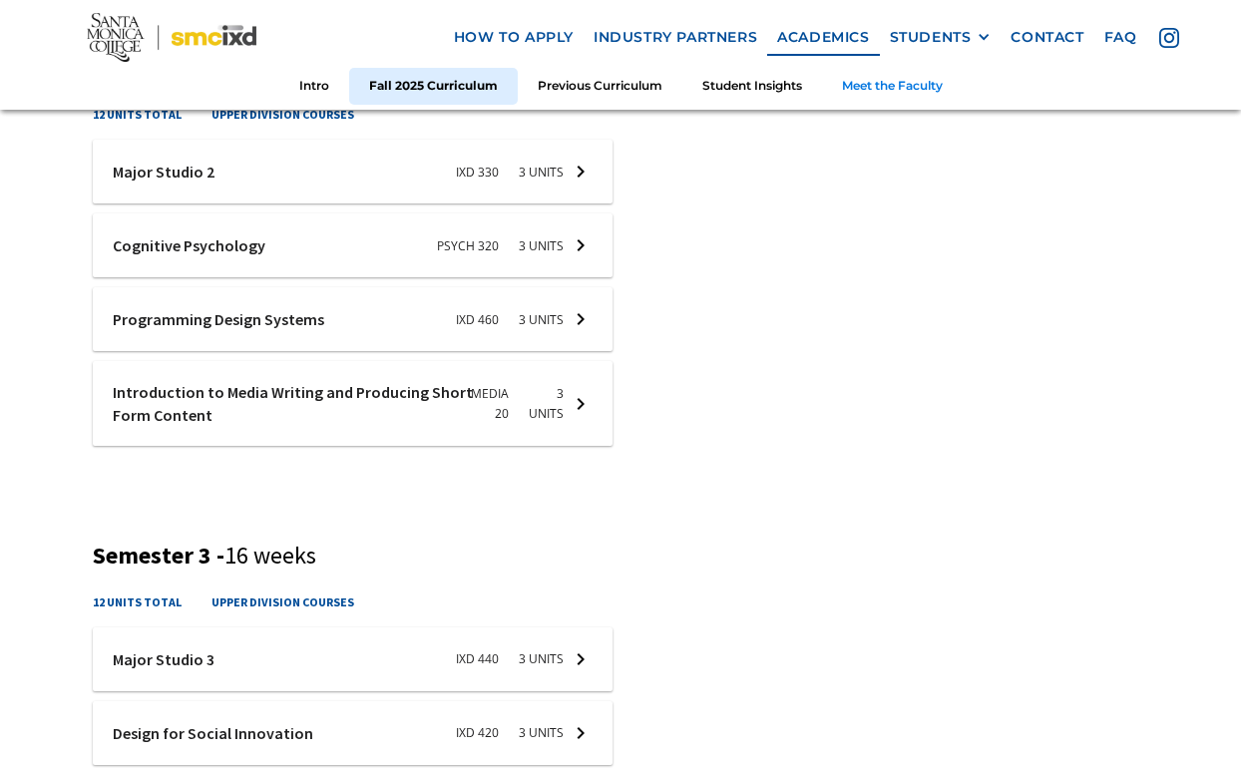
click at [900, 80] on link "Meet the Faculty" at bounding box center [892, 86] width 141 height 37
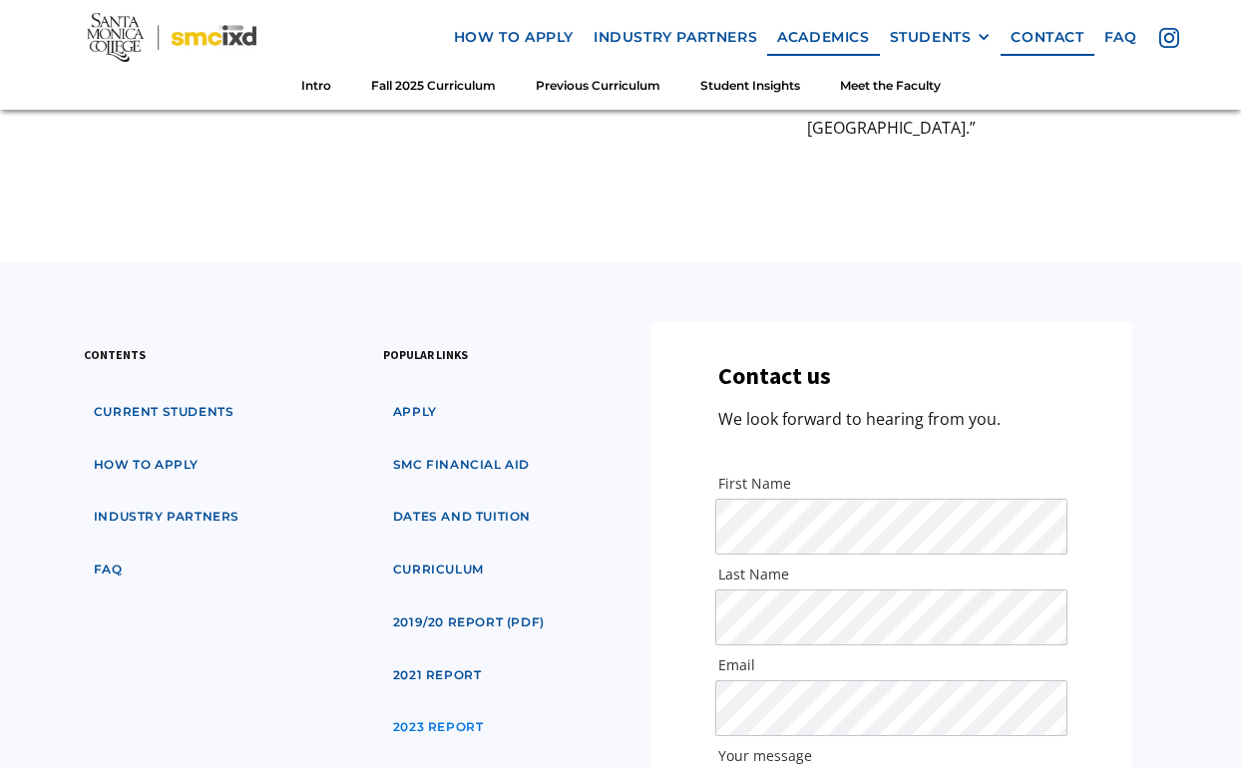
scroll to position [7248, 0]
